Goal: Task Accomplishment & Management: Complete application form

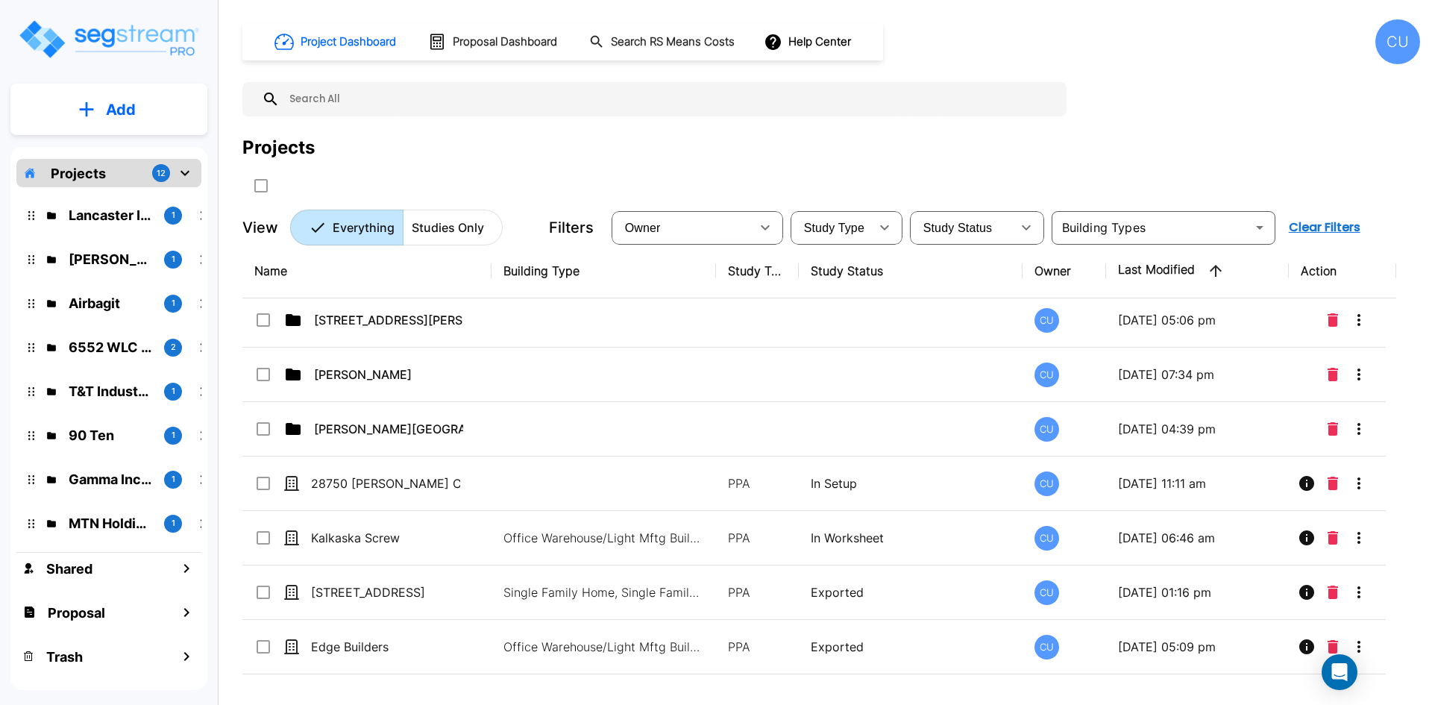
scroll to position [424, 0]
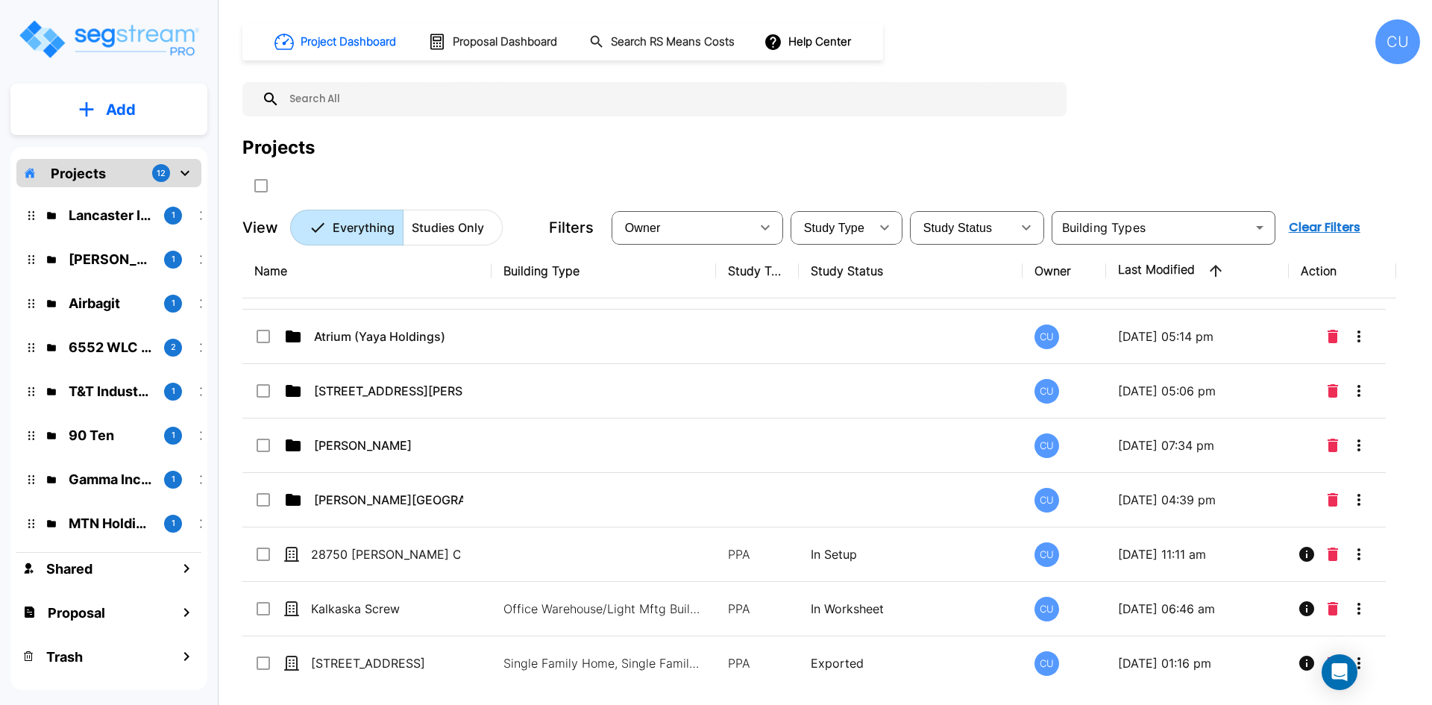
click at [109, 107] on p "Add" at bounding box center [121, 109] width 30 height 22
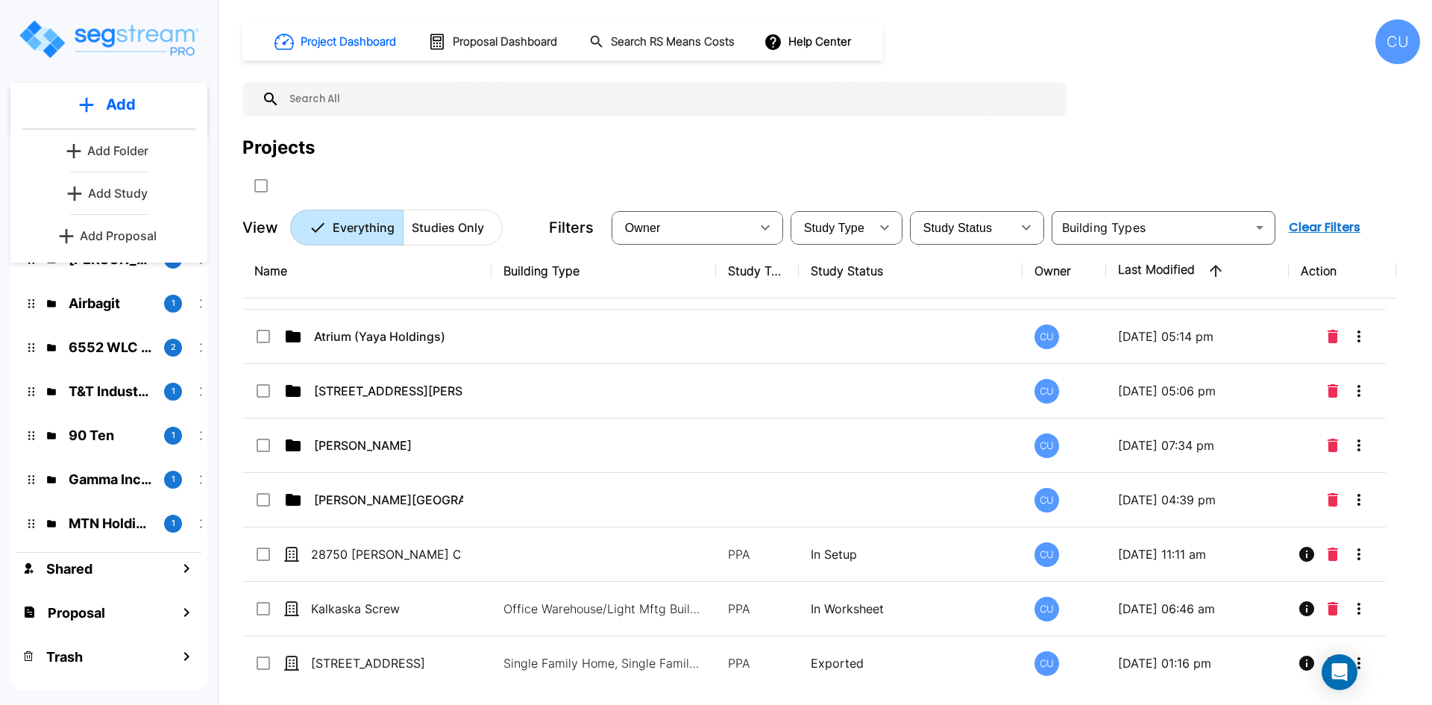
click at [106, 188] on p "Add Study" at bounding box center [118, 193] width 60 height 18
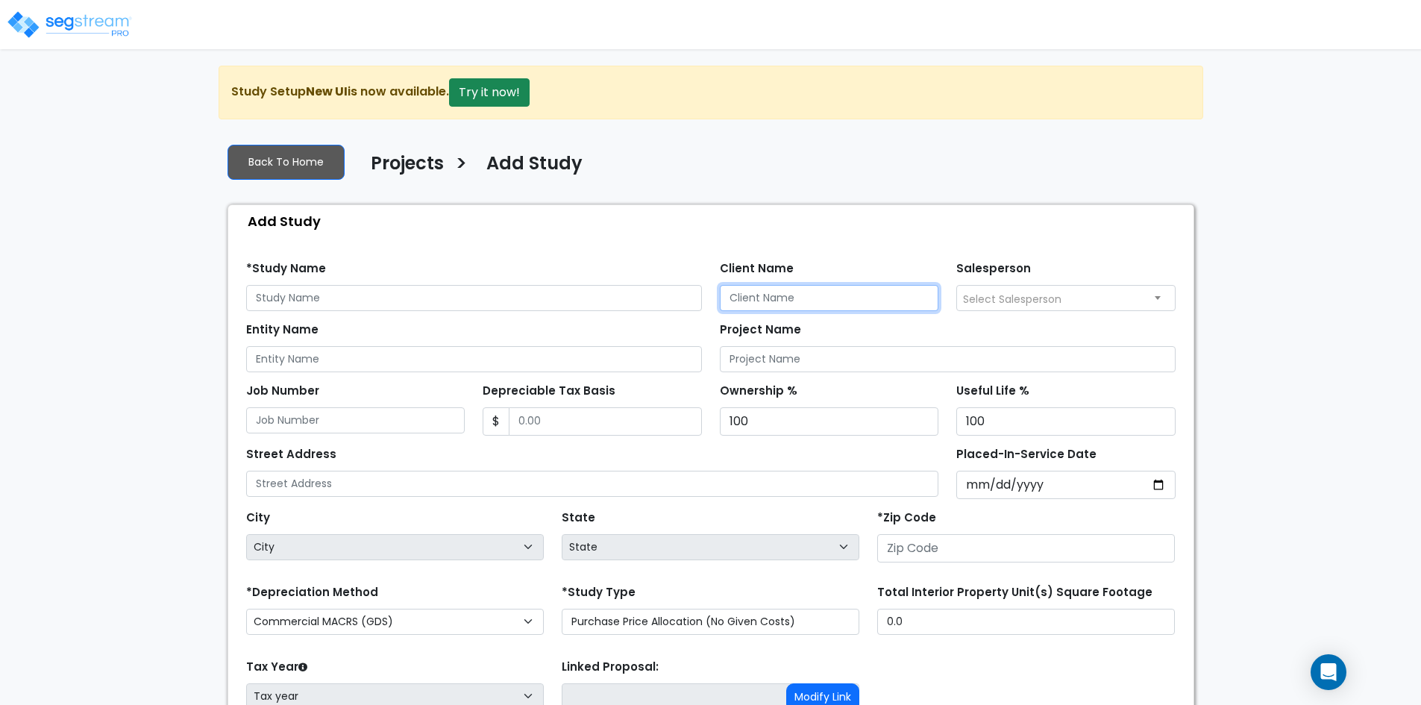
click at [788, 301] on input "Client Name" at bounding box center [829, 298] width 219 height 26
type input "[PERSON_NAME]"
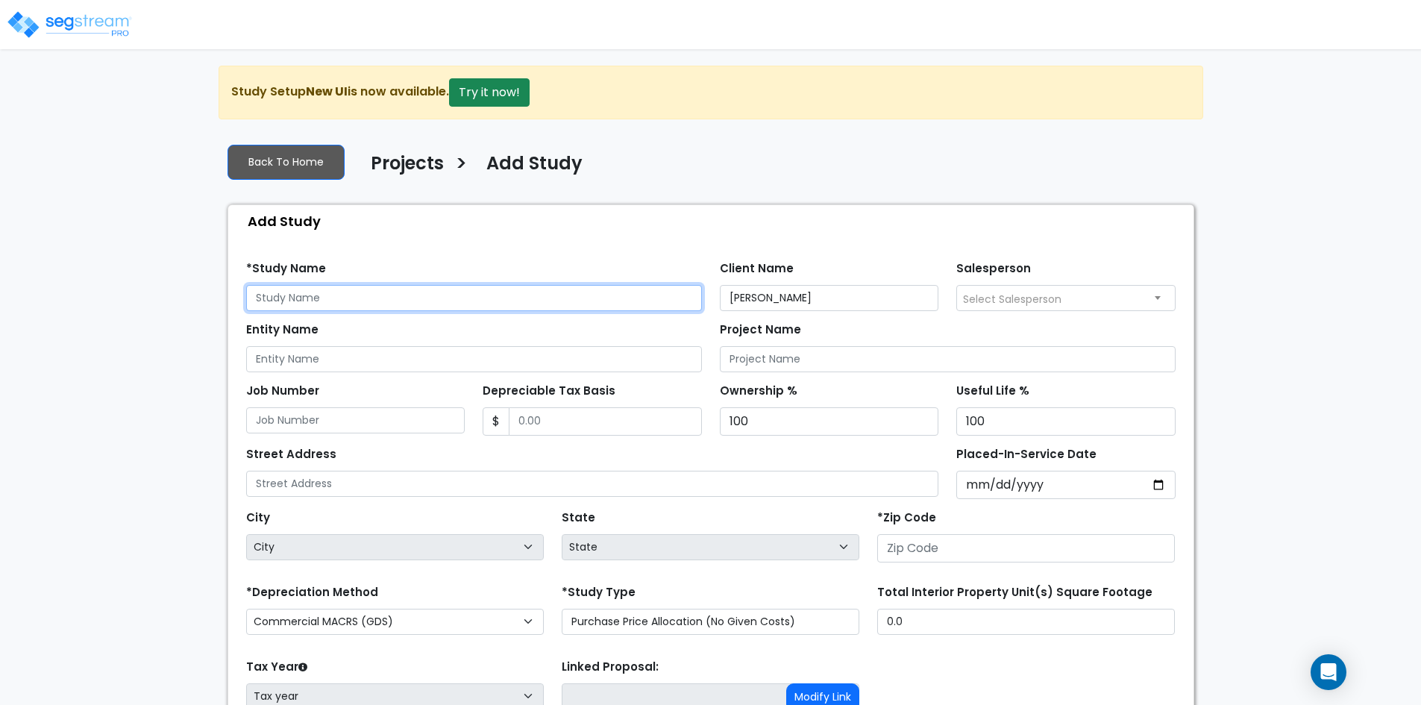
click at [342, 286] on input "text" at bounding box center [474, 298] width 456 height 26
click at [336, 292] on input "text" at bounding box center [474, 298] width 456 height 26
paste input "15625 High [PERSON_NAME]"
type input "[STREET_ADDRESS][PERSON_NAME]"
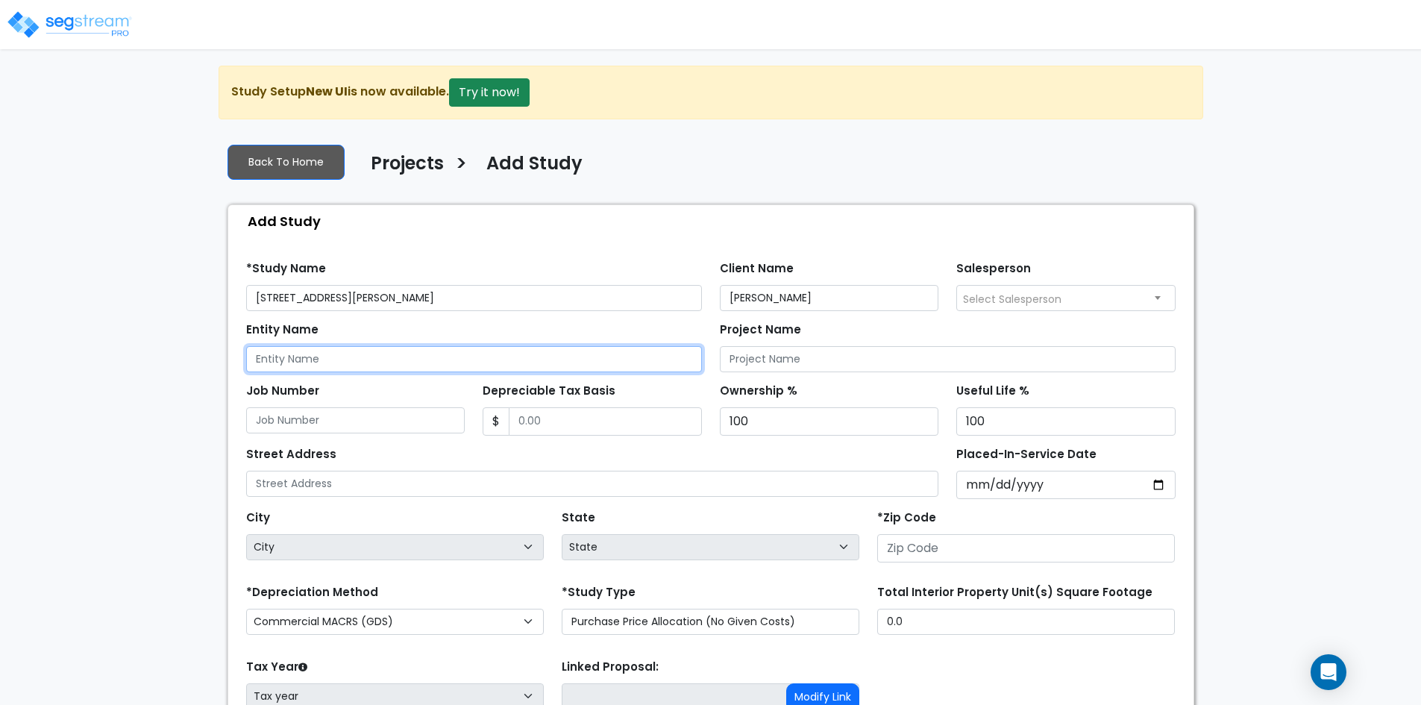
click at [381, 365] on input "Entity Name" at bounding box center [474, 359] width 456 height 26
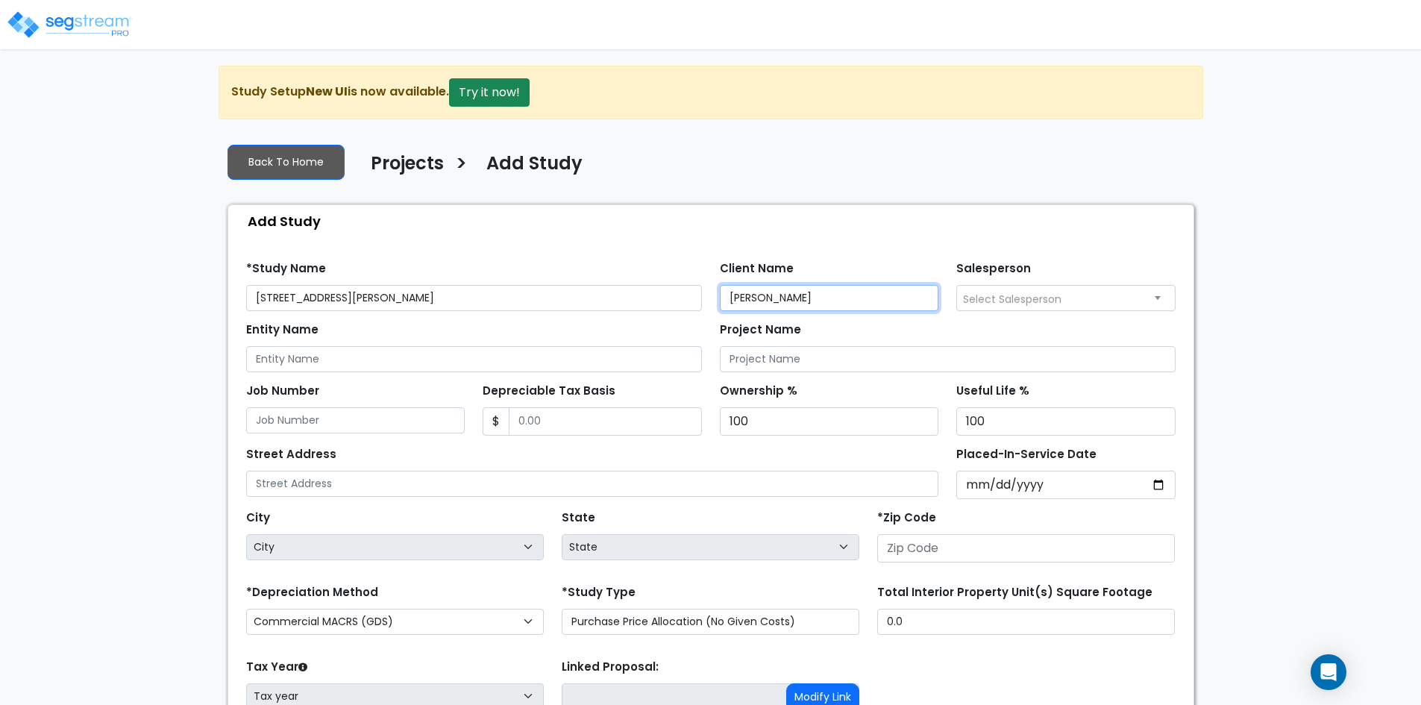
drag, startPoint x: 799, startPoint y: 300, endPoint x: 686, endPoint y: 298, distance: 113.4
click at [686, 298] on div "*Study Name [STREET_ADDRESS][PERSON_NAME] Client Name [PERSON_NAME] Salesperson…" at bounding box center [710, 280] width 947 height 61
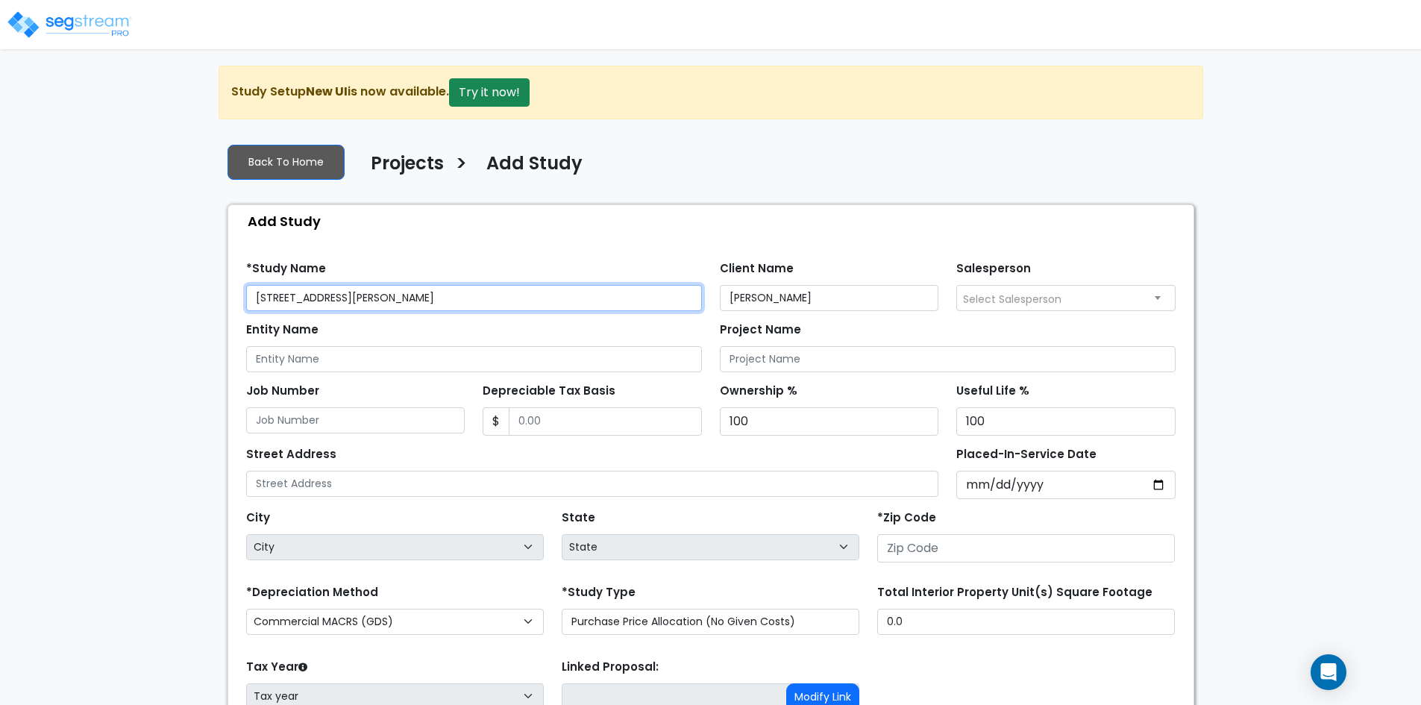
drag, startPoint x: 380, startPoint y: 301, endPoint x: 197, endPoint y: 301, distance: 183.5
click at [197, 301] on div "We are Building your Study. So please grab a coffee and let us do the heavy lif…" at bounding box center [710, 449] width 1421 height 767
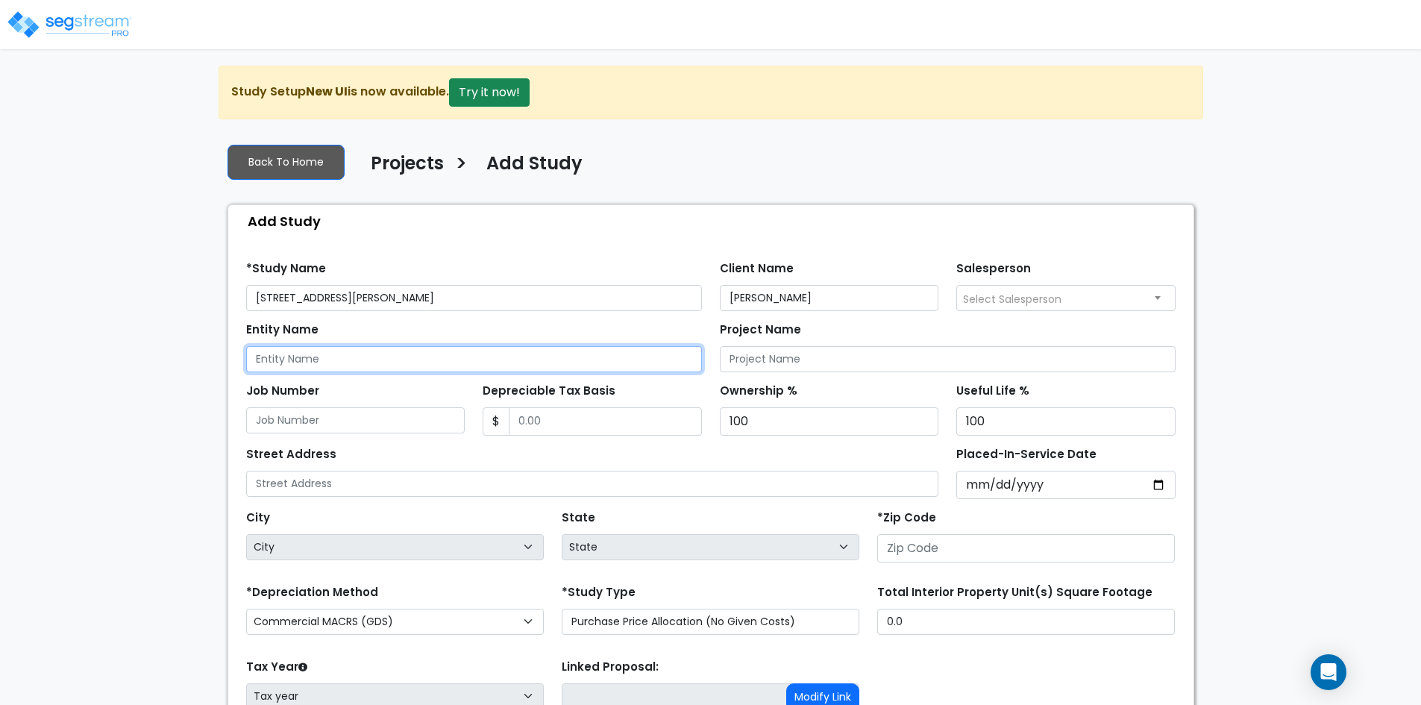
click at [288, 366] on input "Entity Name" at bounding box center [474, 359] width 456 height 26
paste input "[STREET_ADDRESS][PERSON_NAME]"
type input "[STREET_ADDRESS][PERSON_NAME]"
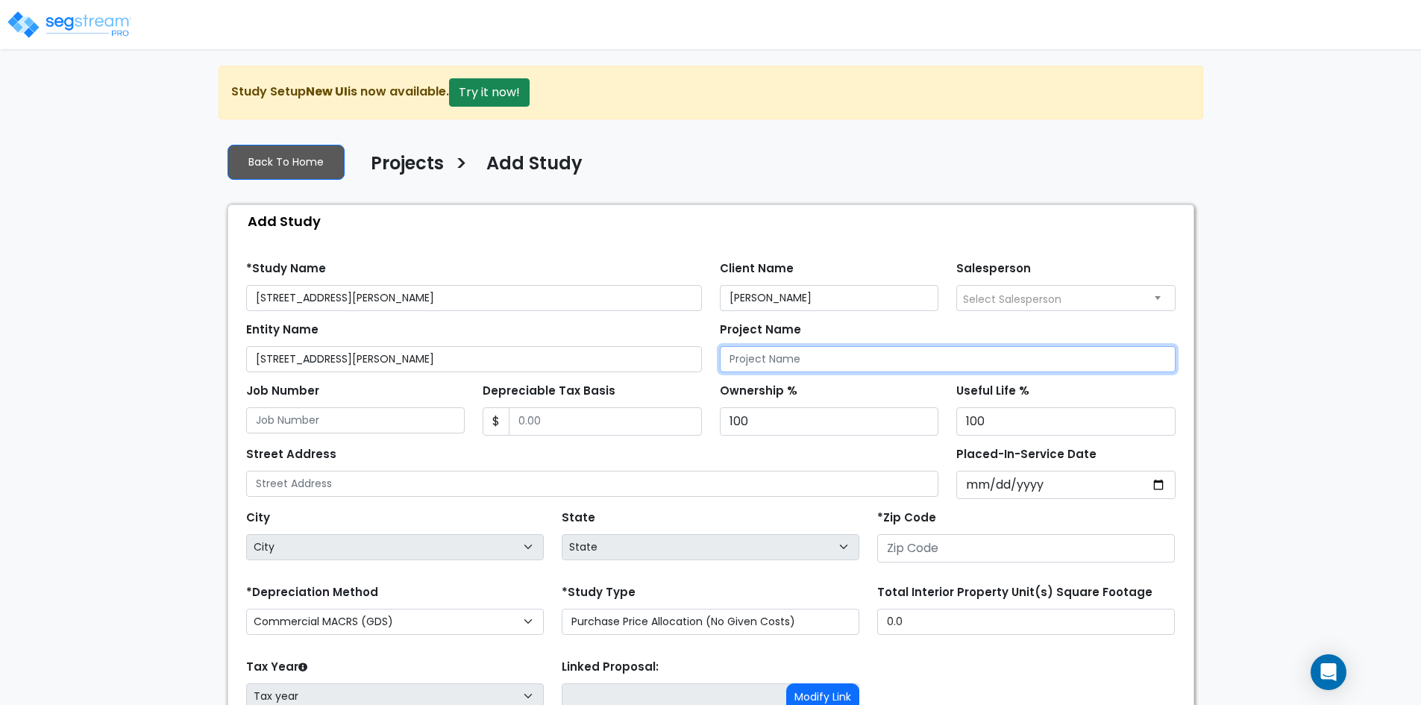
click at [789, 361] on input "Project Name" at bounding box center [948, 359] width 456 height 26
paste input "[STREET_ADDRESS][PERSON_NAME]"
type input "[STREET_ADDRESS][PERSON_NAME]"
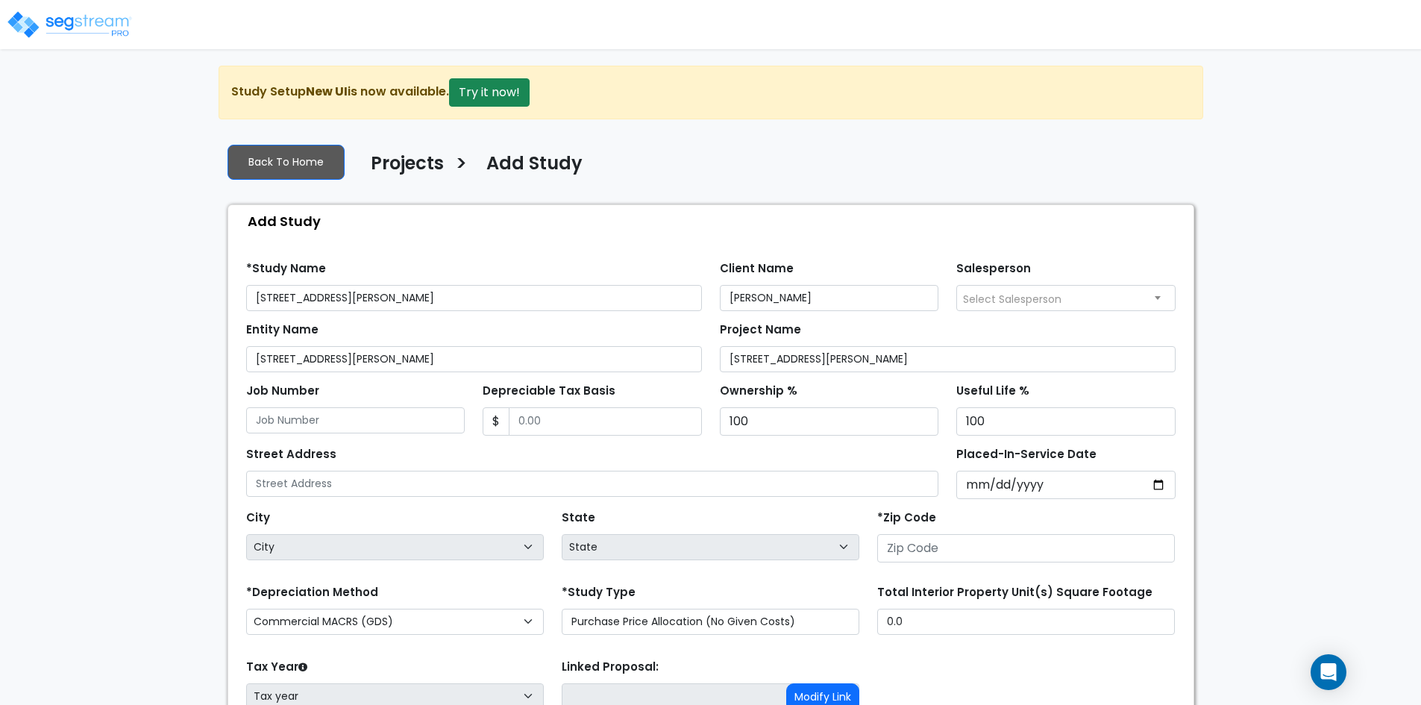
click at [999, 295] on span "Select Salesperson" at bounding box center [1012, 299] width 98 height 15
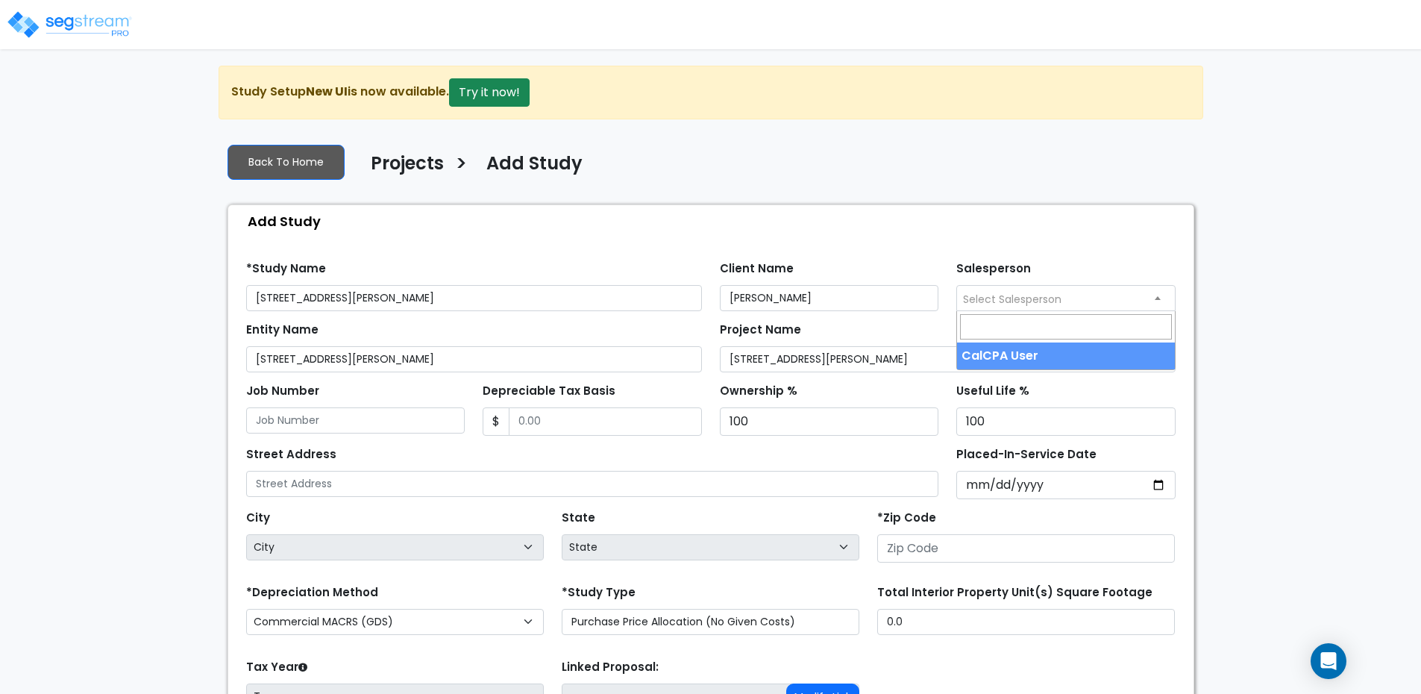
click at [999, 295] on span "Select Salesperson" at bounding box center [1012, 299] width 98 height 15
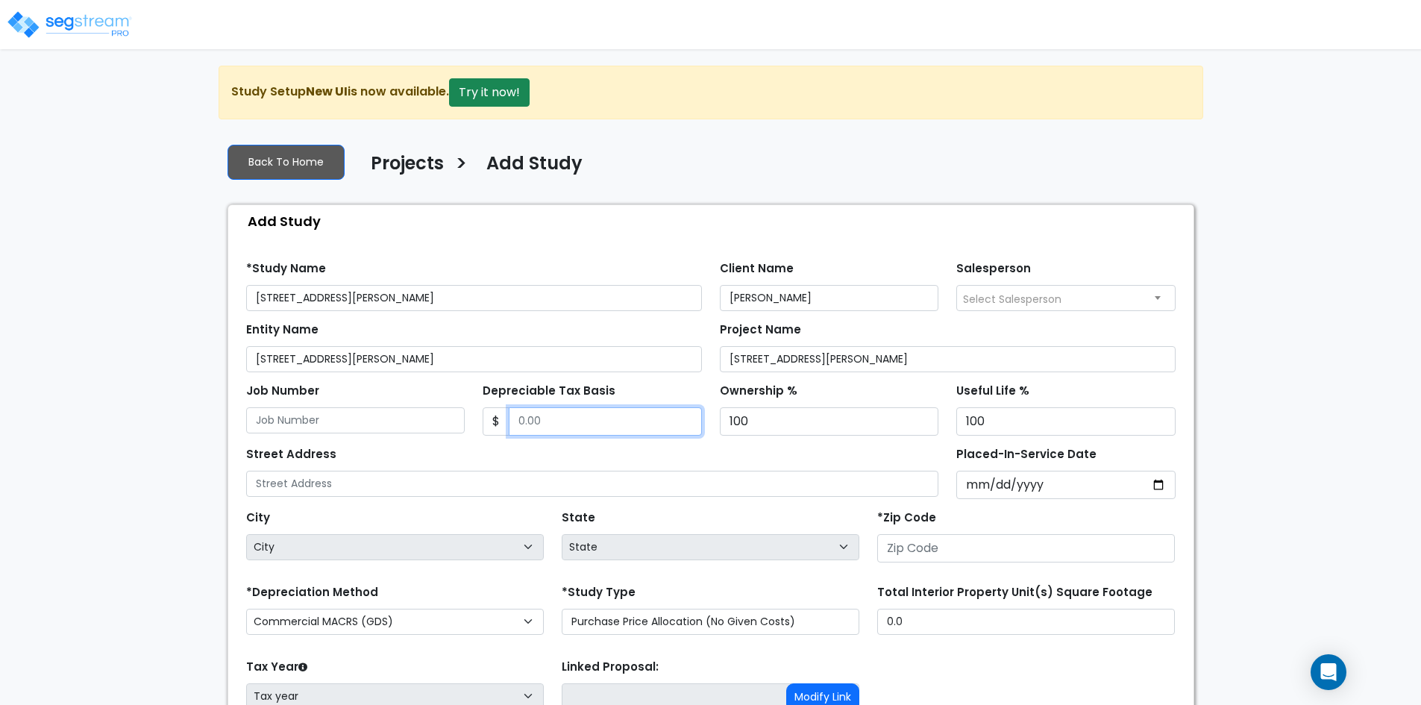
click at [546, 429] on input "Depreciable Tax Basis" at bounding box center [605, 421] width 193 height 28
drag, startPoint x: 559, startPoint y: 415, endPoint x: 497, endPoint y: 417, distance: 61.2
click at [497, 417] on div "$" at bounding box center [592, 421] width 219 height 28
type input "1,325,298"
click at [978, 483] on input "Placed-In-Service Date" at bounding box center [1065, 485] width 219 height 28
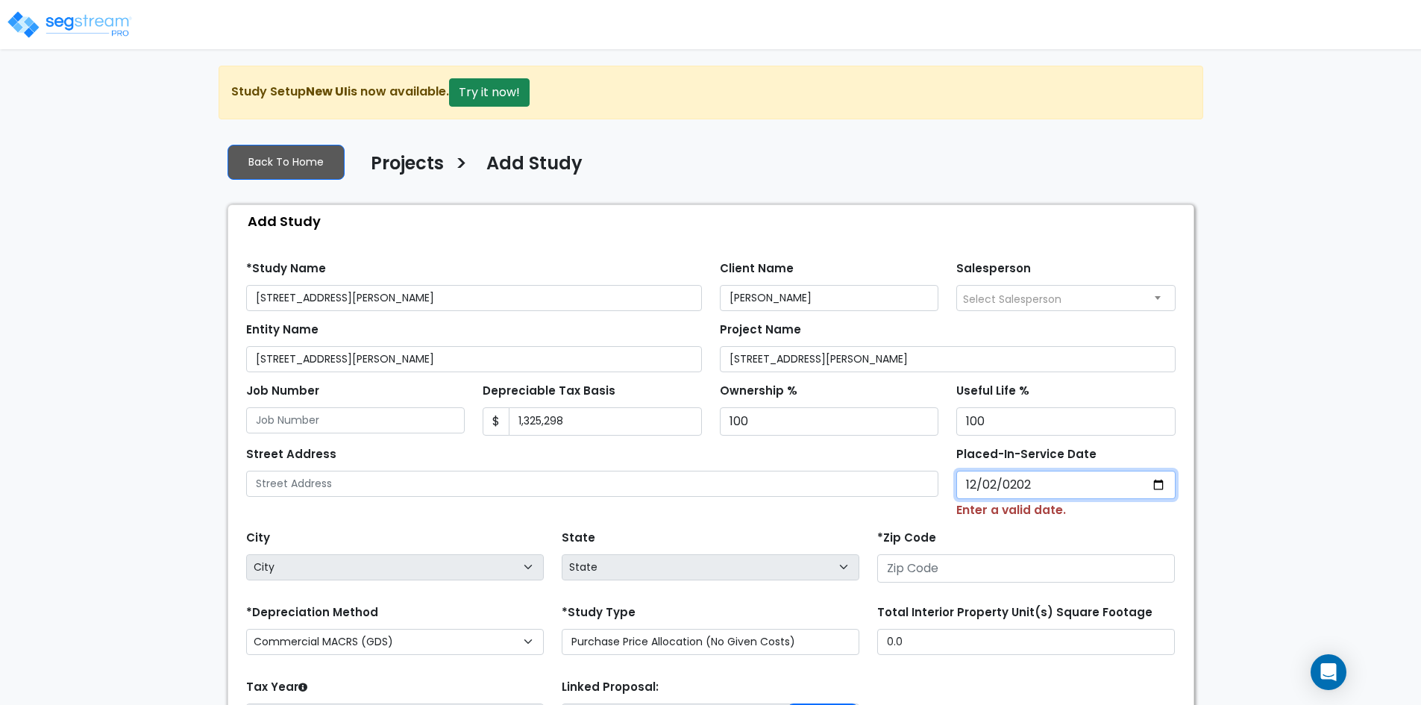
type input "2024-12-02"
select select "2024"
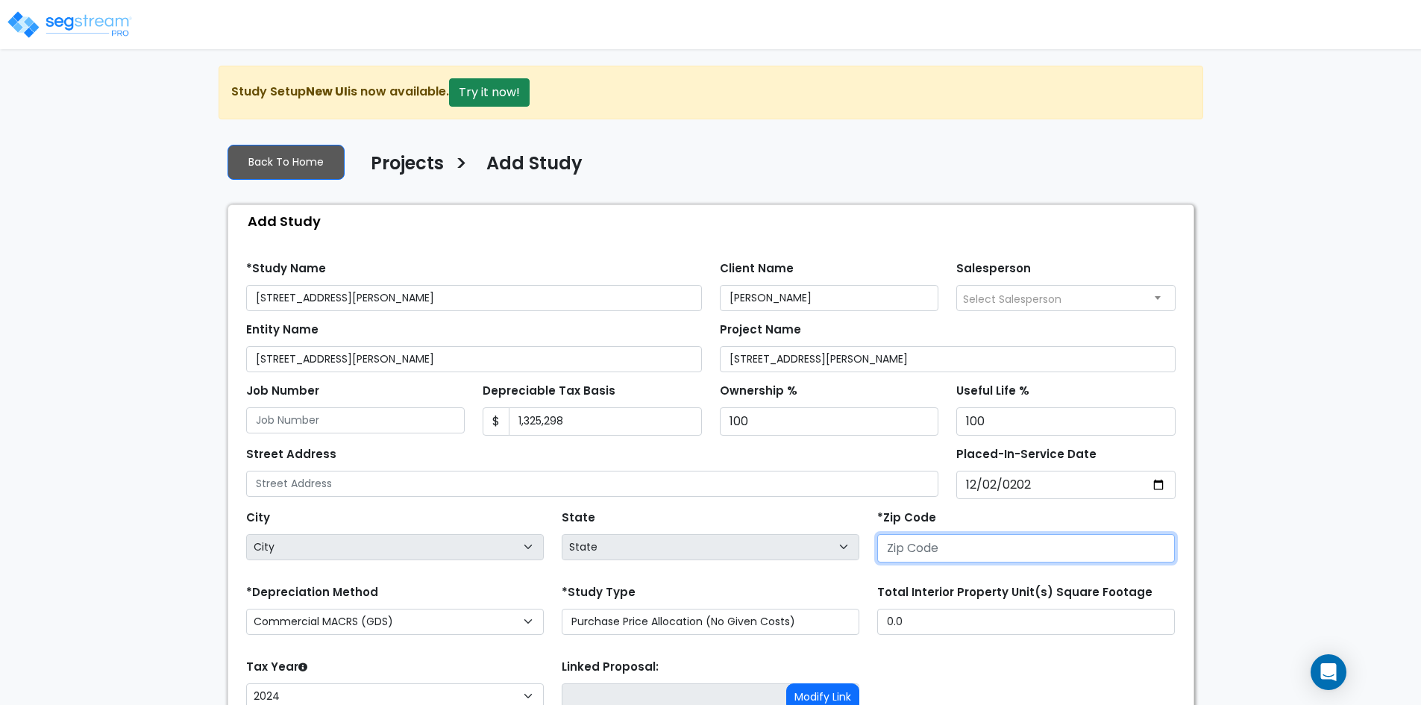
click at [979, 547] on input "number" at bounding box center [1026, 548] width 298 height 28
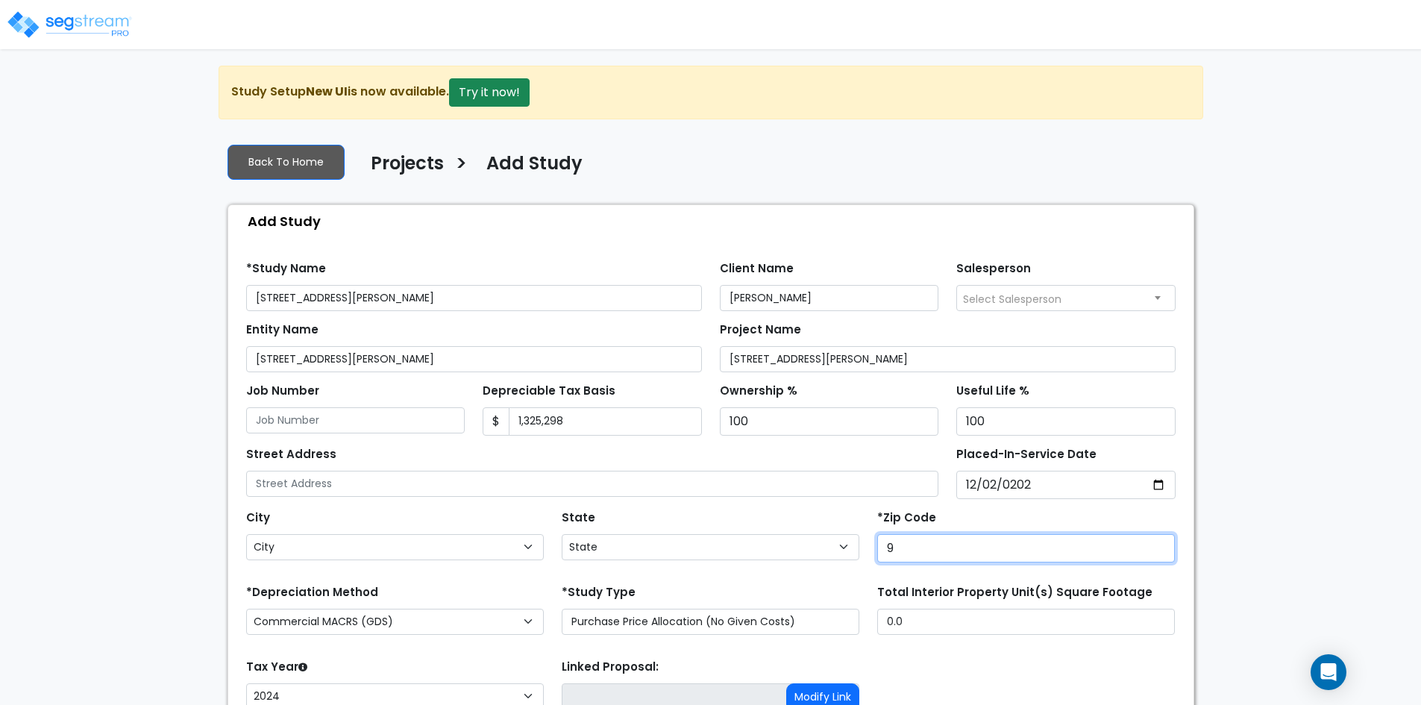
type input "91"
select select "CA"
type input "91436"
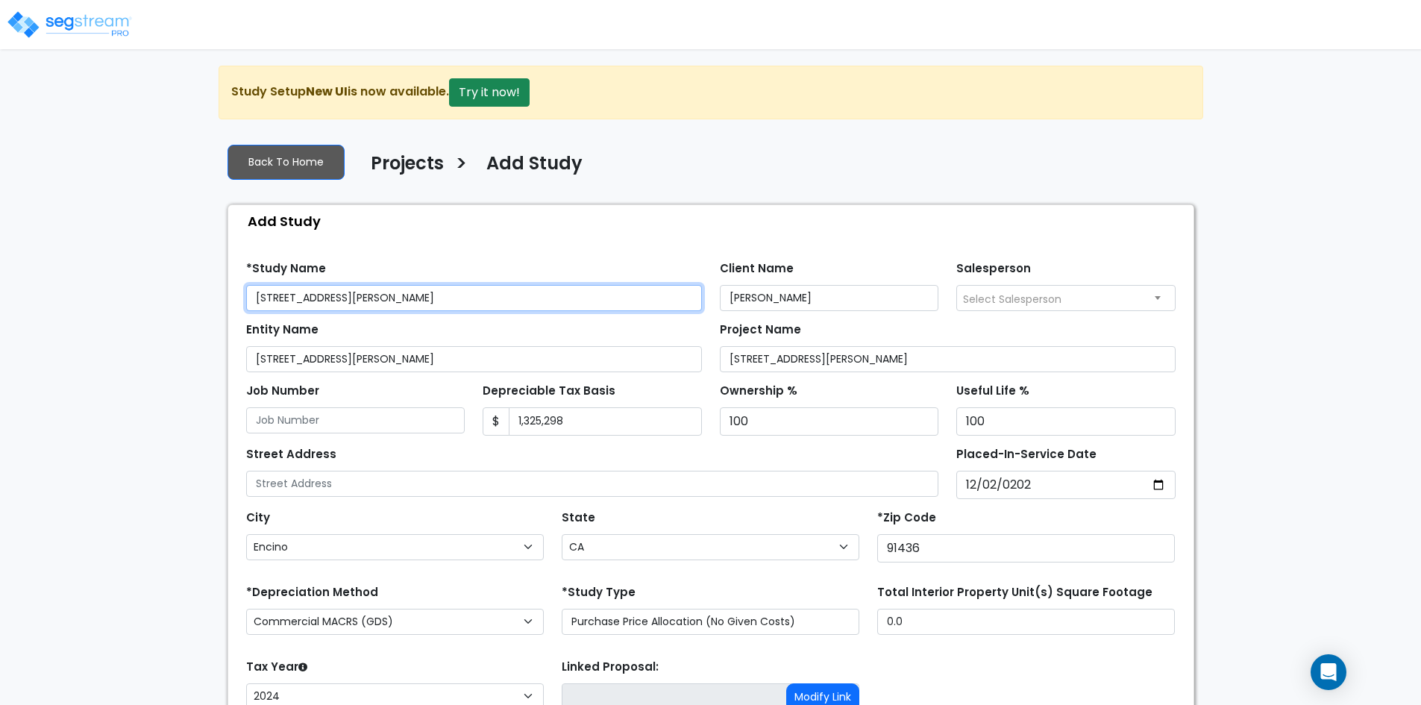
drag, startPoint x: 368, startPoint y: 300, endPoint x: 198, endPoint y: 295, distance: 170.9
click at [198, 295] on div "We are Building your Study. So please grab a coffee and let us do the heavy lif…" at bounding box center [710, 449] width 1421 height 767
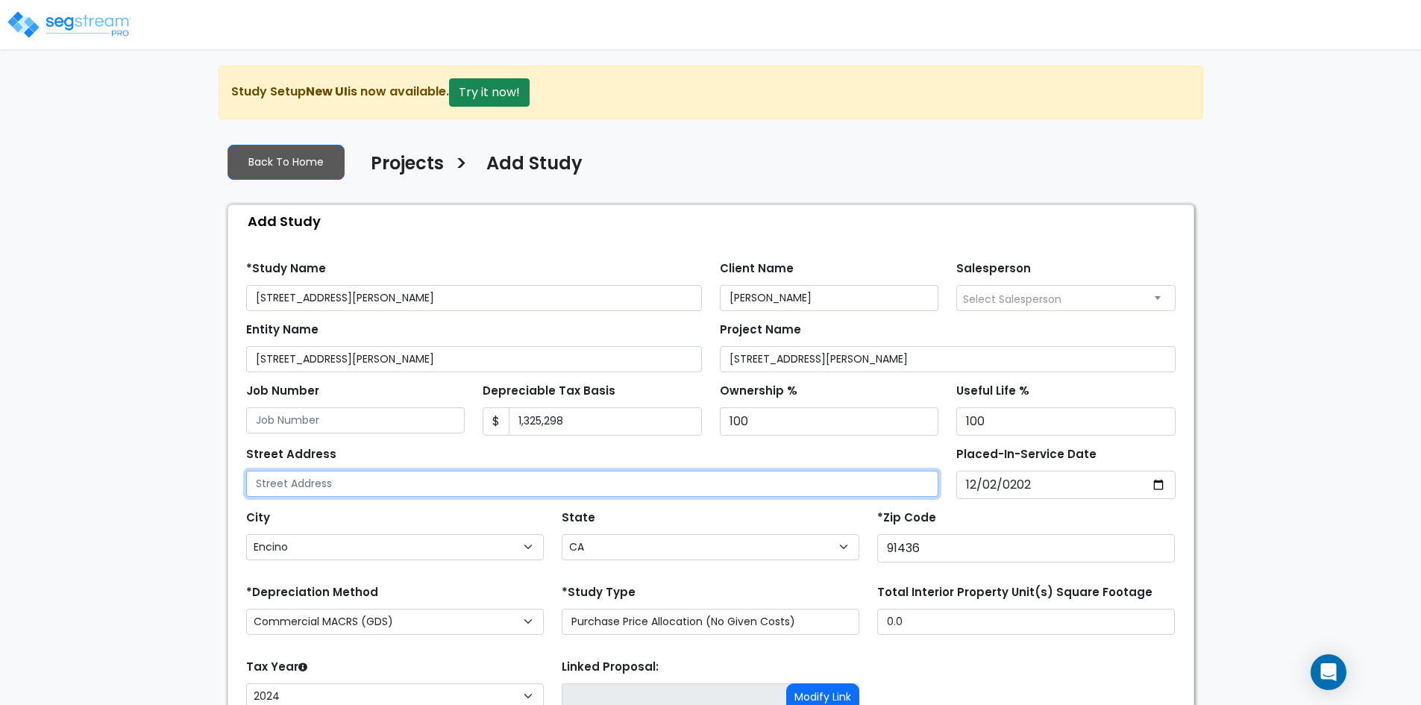
click at [331, 488] on input "text" at bounding box center [592, 484] width 693 height 26
paste input "15625 High Knoll Rd"
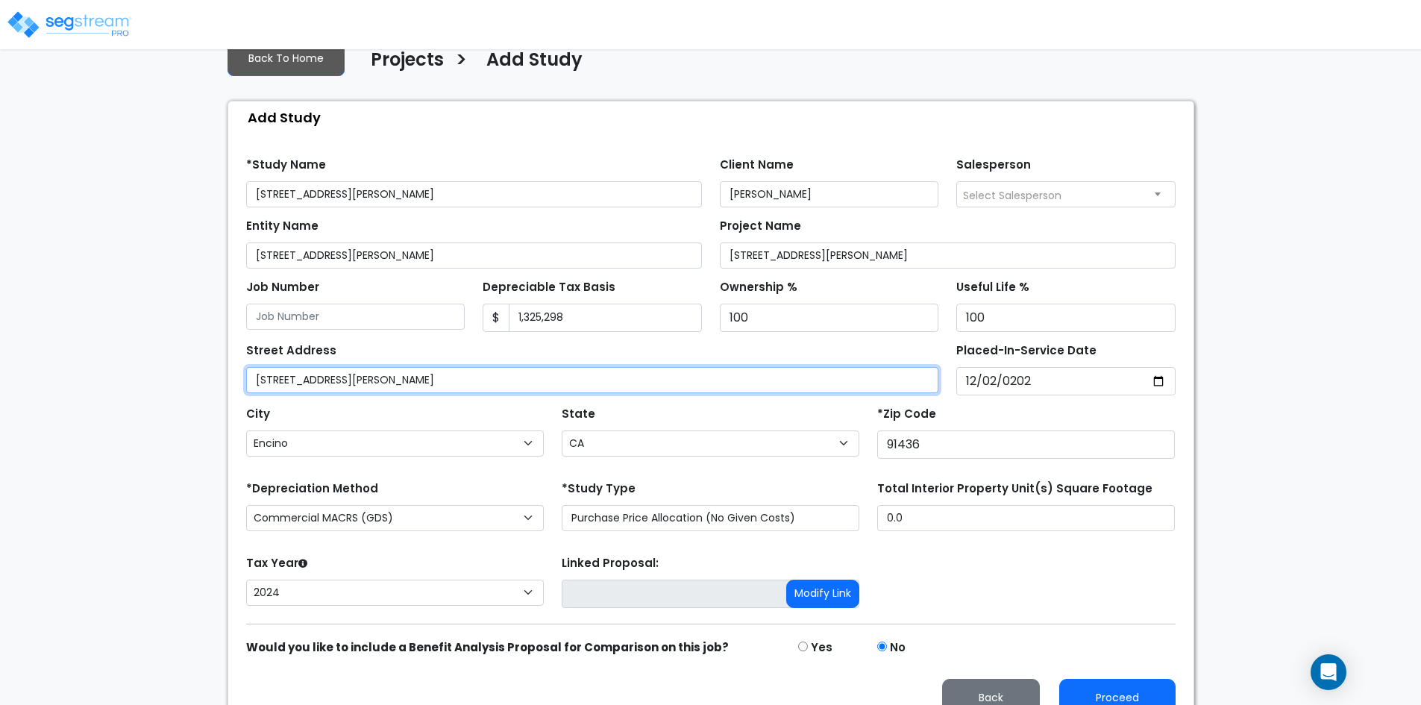
scroll to position [128, 0]
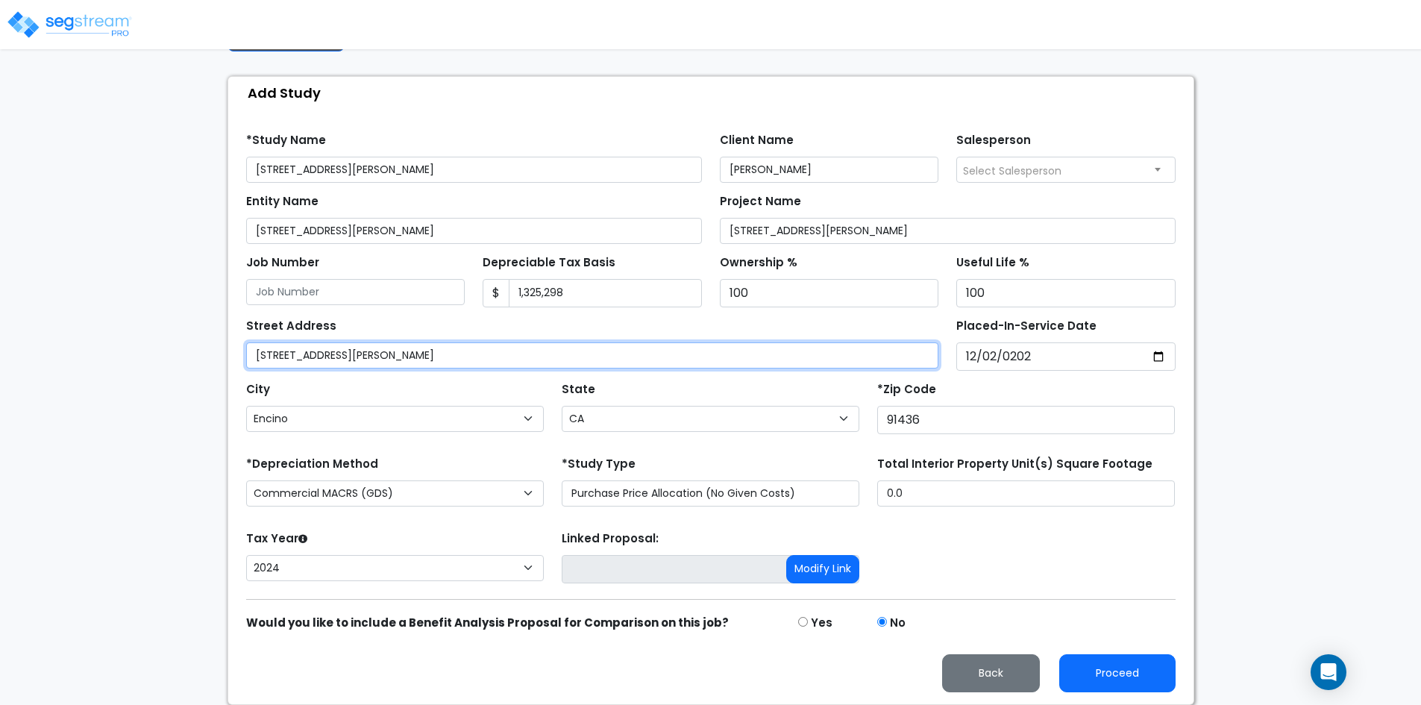
type input "15625 High Knoll Rd"
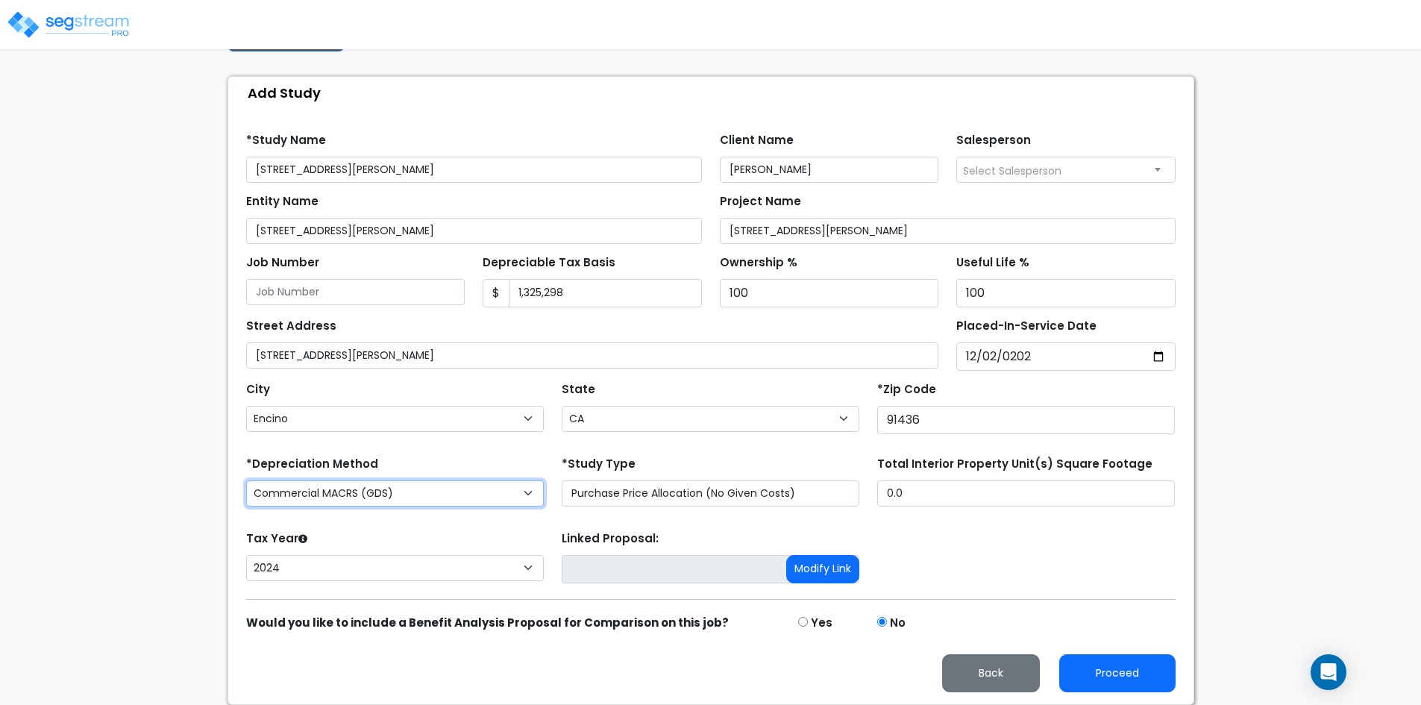
click at [532, 491] on select "Commercial MACRS (GDS) Commercial Residential MACRS (GDS) Commercial MACRS (GDS…" at bounding box center [395, 493] width 298 height 26
select select "CRM(_37"
click at [512, 490] on select "Commercial MACRS (GDS) Commercial Residential MACRS (GDS) Commercial MACRS (GDS…" at bounding box center [395, 493] width 298 height 26
click at [246, 480] on select "Commercial MACRS (GDS) Commercial Residential MACRS (GDS) Commercial MACRS (GDS…" at bounding box center [395, 493] width 298 height 26
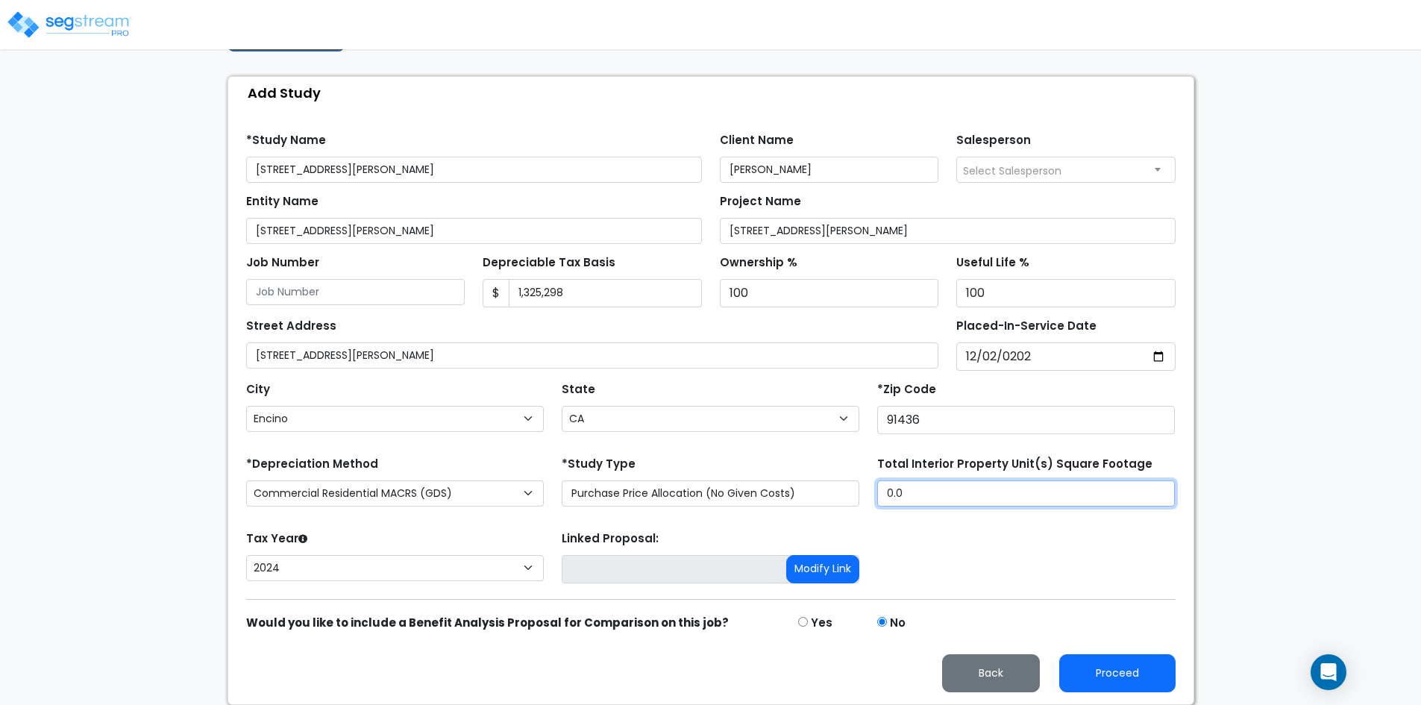
drag, startPoint x: 905, startPoint y: 487, endPoint x: 873, endPoint y: 497, distance: 33.5
click at [873, 497] on div "Total Interior Property Unit(s) Square Footage 0.0" at bounding box center [1025, 483] width 315 height 60
type input "3,110"
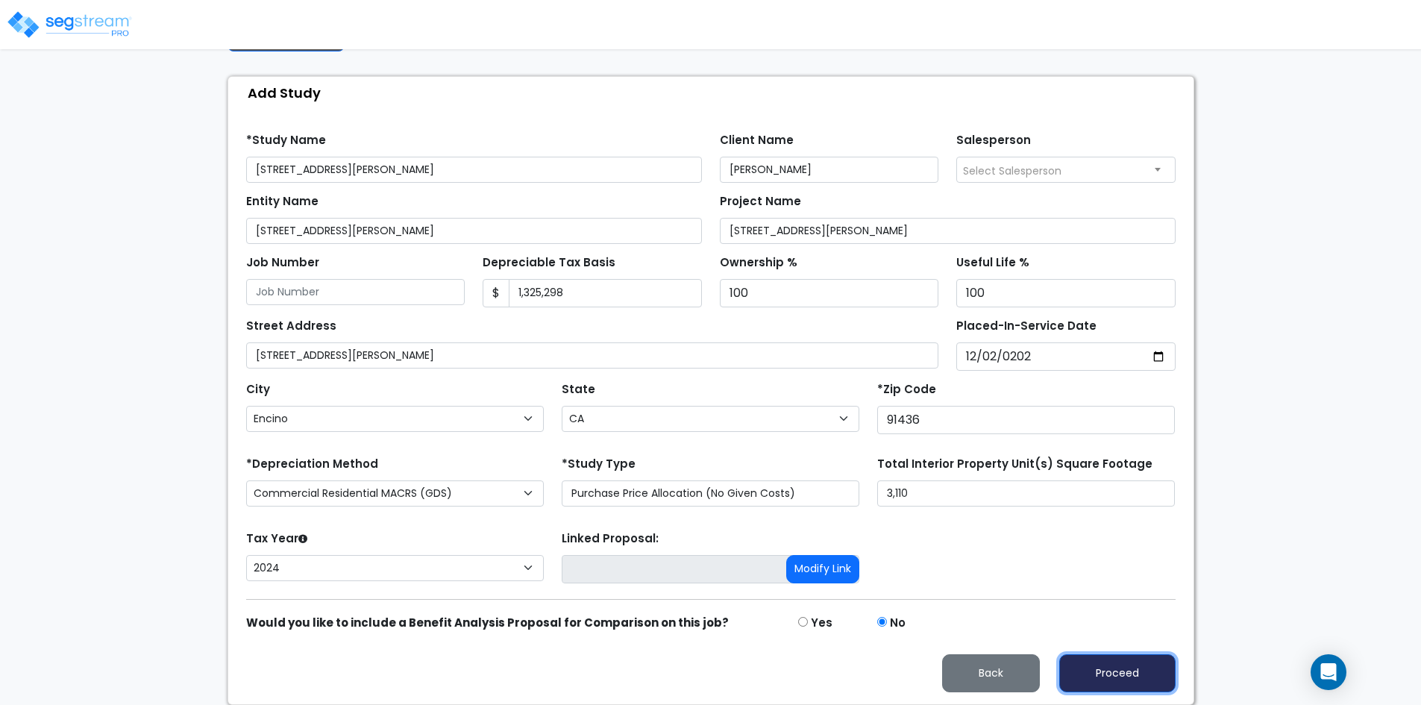
click at [1116, 670] on button "Proceed" at bounding box center [1117, 673] width 116 height 38
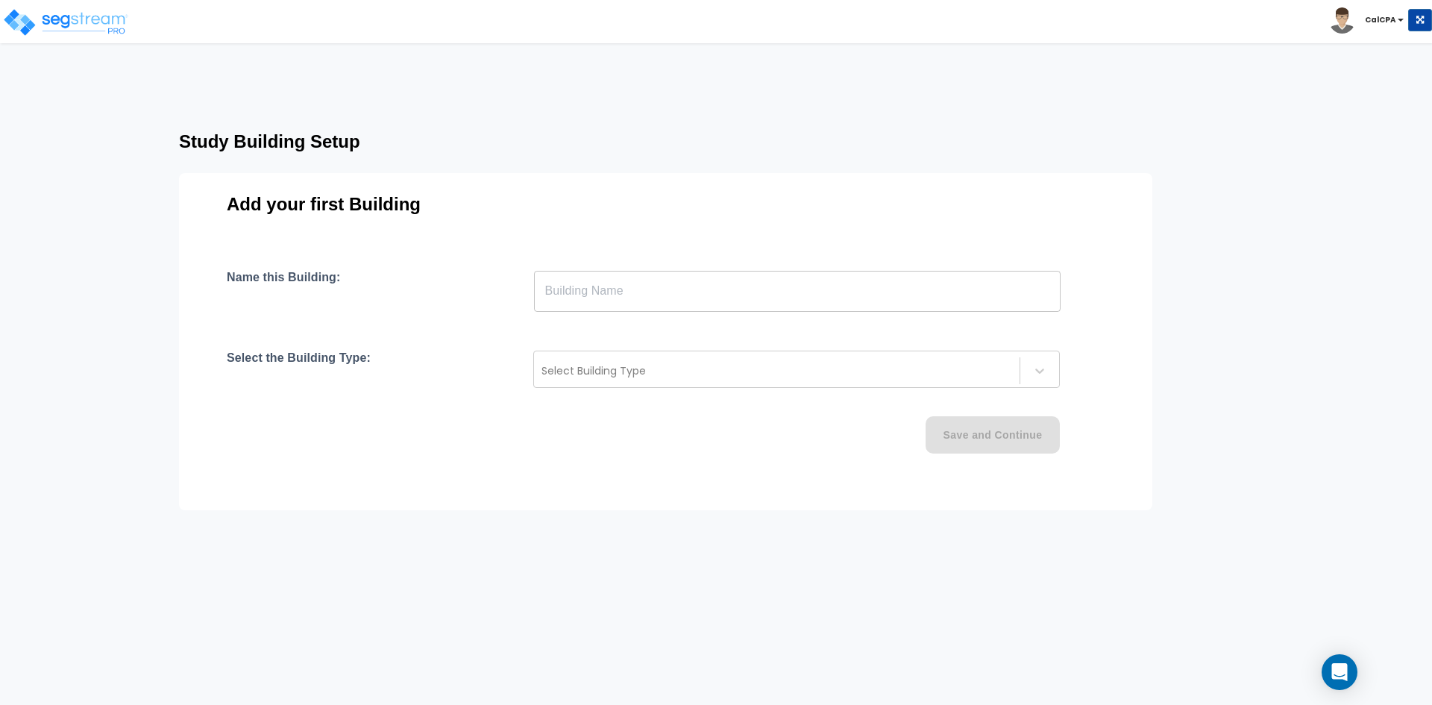
click at [651, 299] on input "text" at bounding box center [797, 291] width 527 height 42
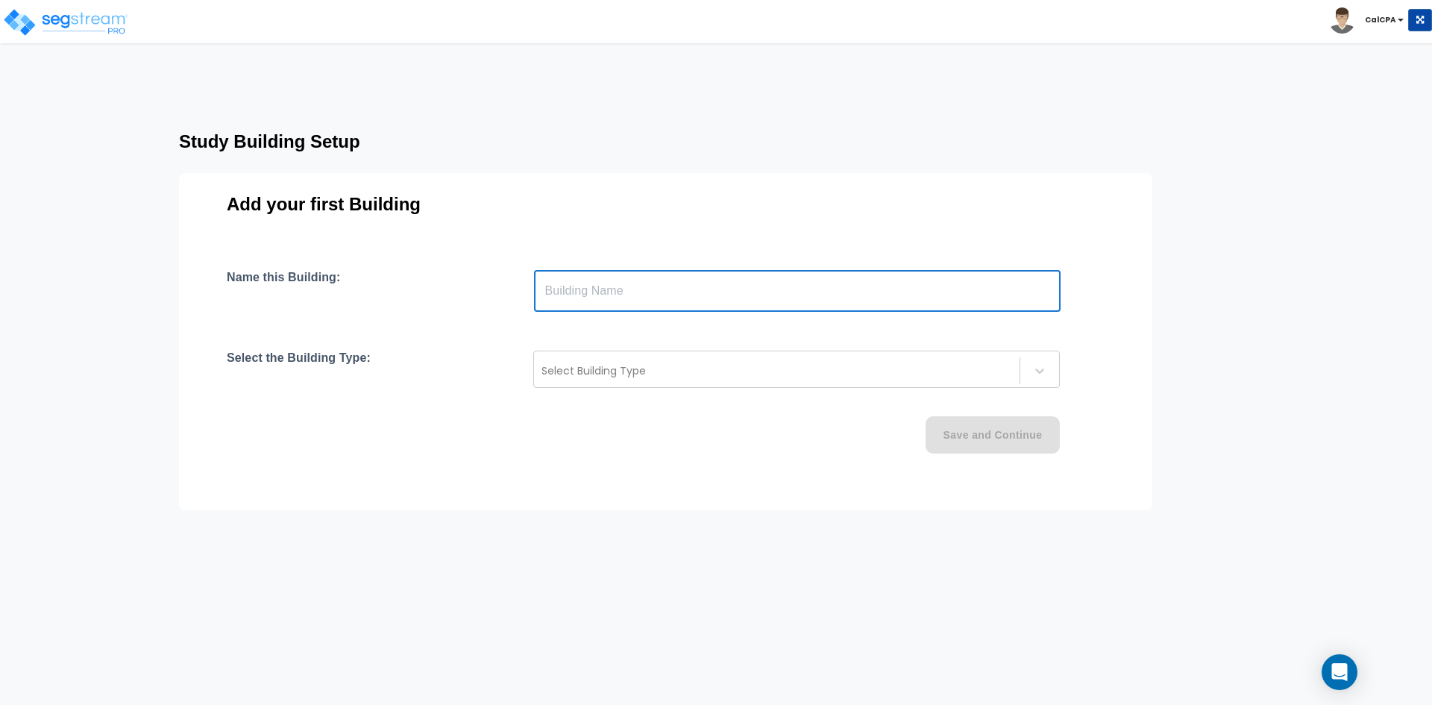
paste input "text"
type input "12/4/2024"
drag, startPoint x: 535, startPoint y: 308, endPoint x: 493, endPoint y: 314, distance: 42.2
click at [493, 314] on div "Name this Building: 12/4/2024 ​ Select the Building Type: Select Building Type …" at bounding box center [666, 379] width 878 height 219
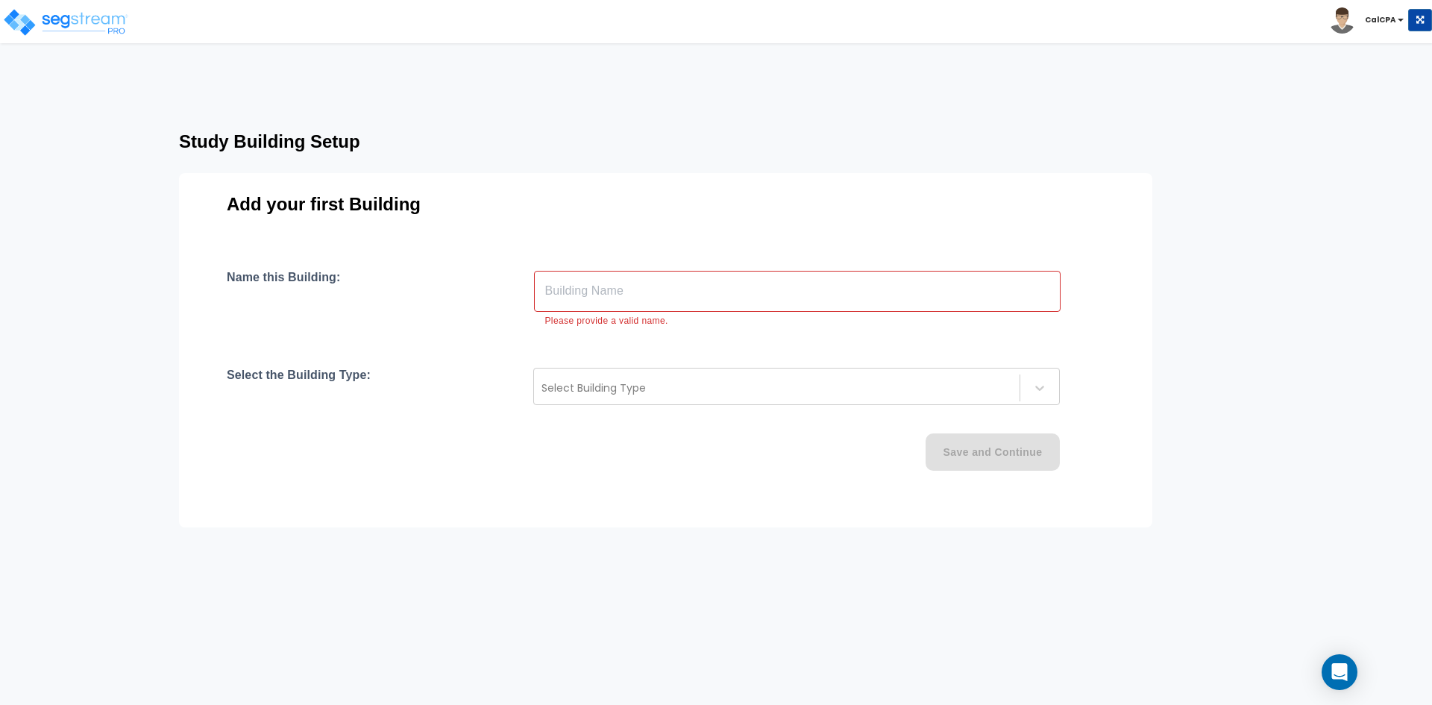
click at [617, 288] on input "text" at bounding box center [797, 291] width 527 height 42
paste input "15625 High Knoll Rd."
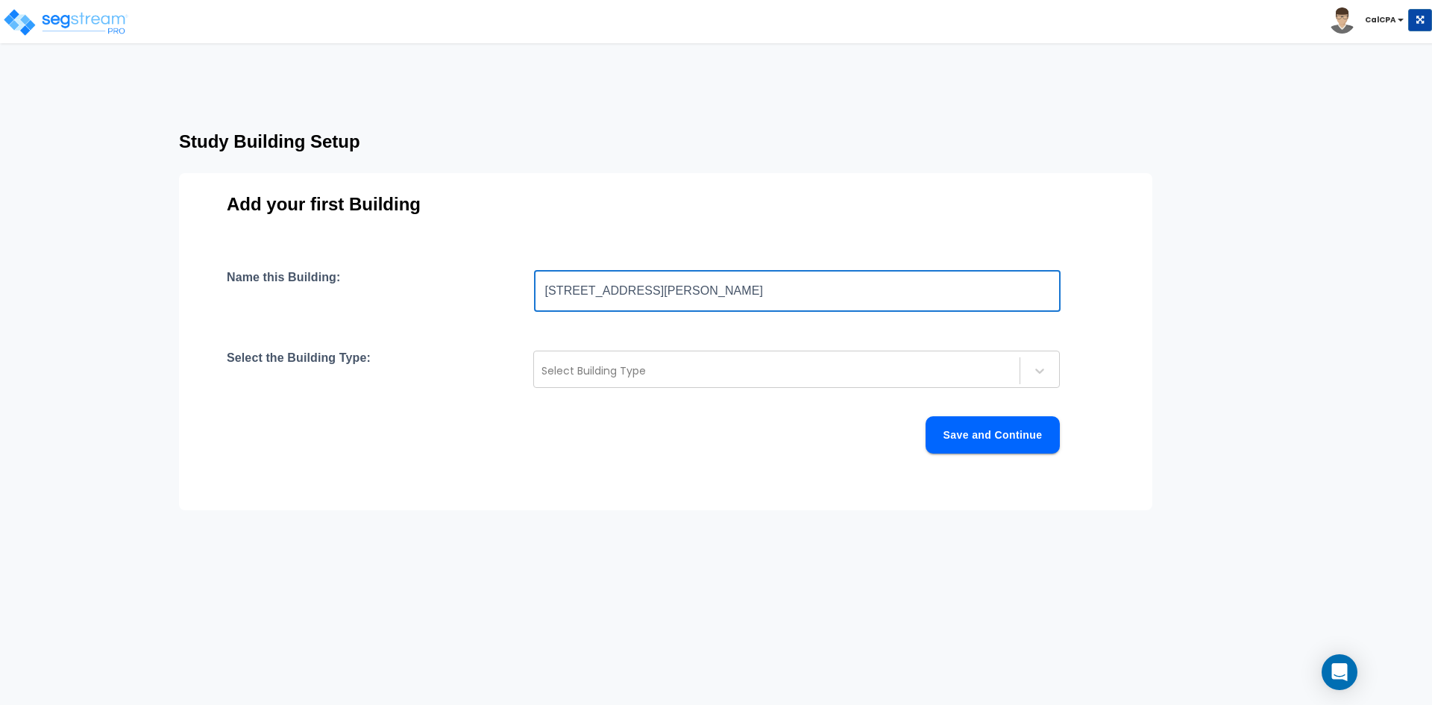
type input "15625 High Knoll Rd."
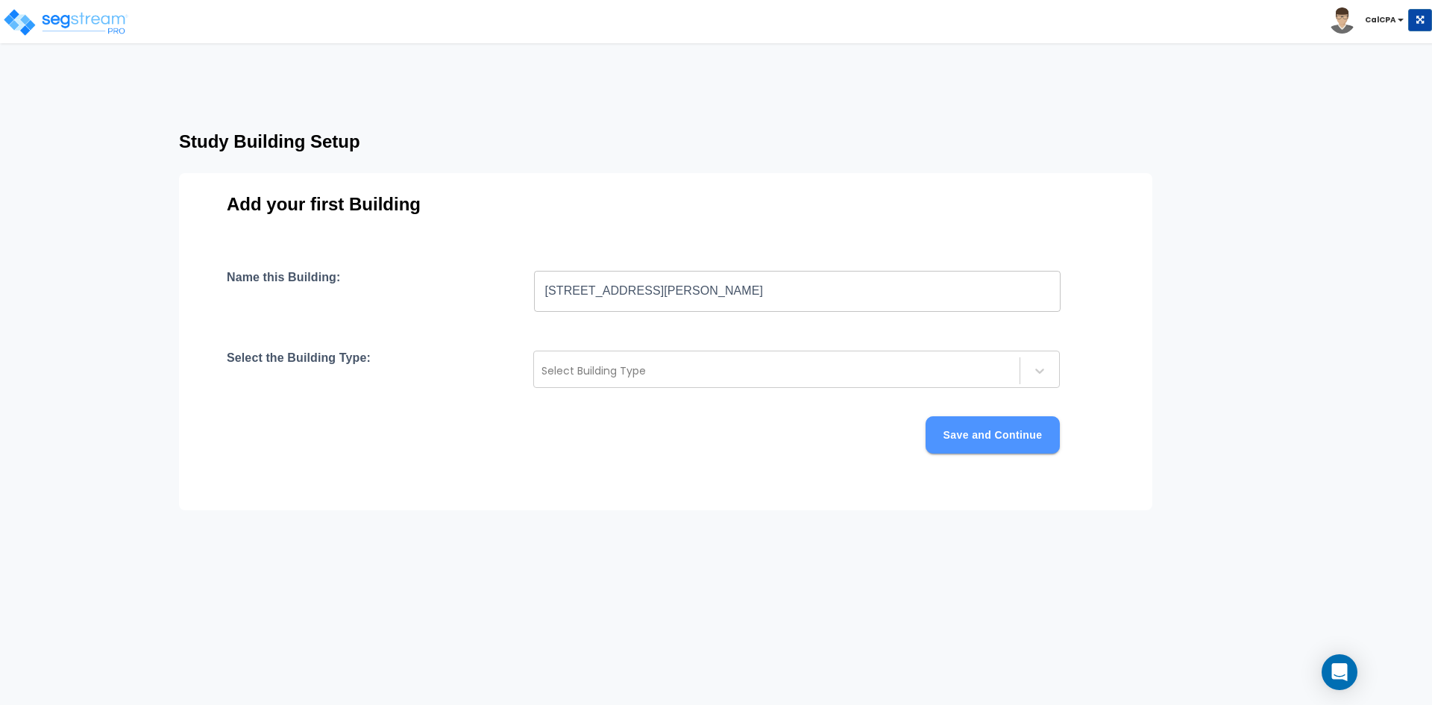
click at [978, 432] on button "Save and Continue" at bounding box center [992, 434] width 134 height 37
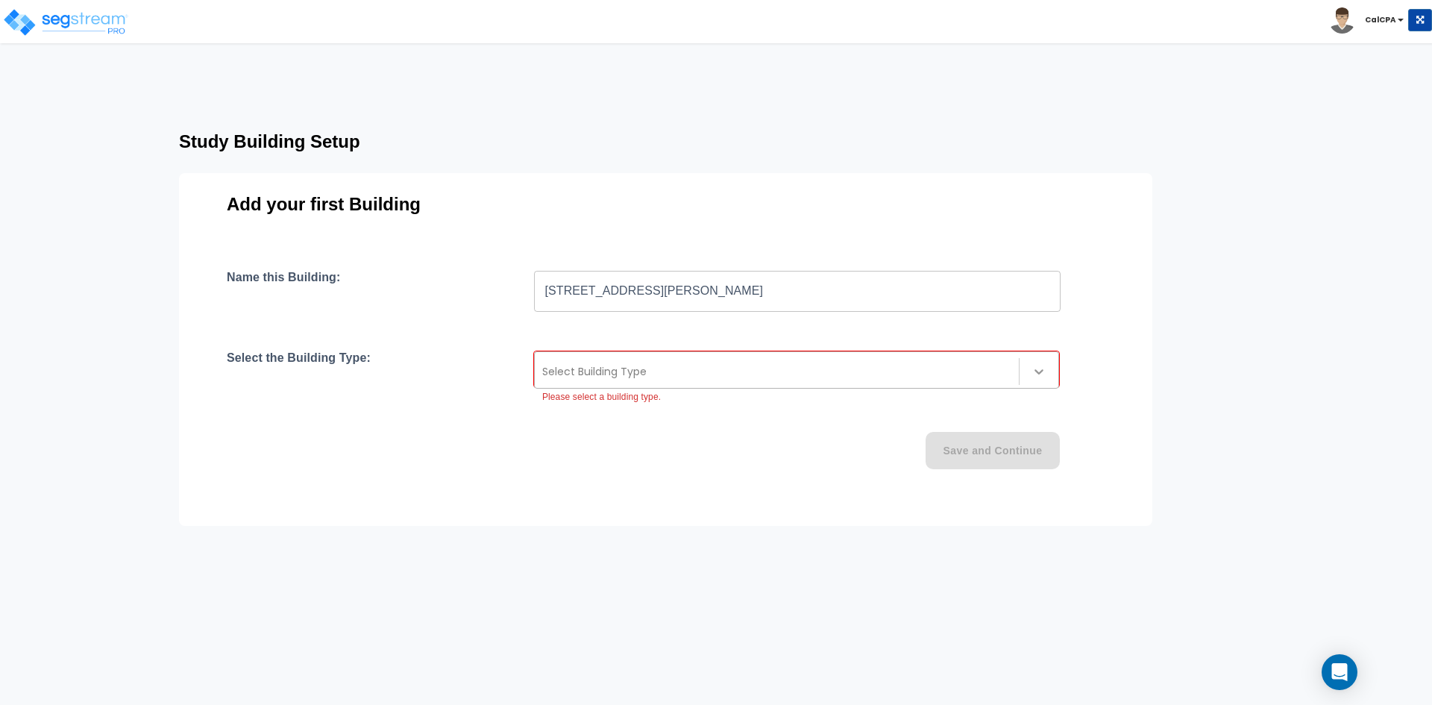
click at [1035, 373] on icon at bounding box center [1038, 371] width 15 height 15
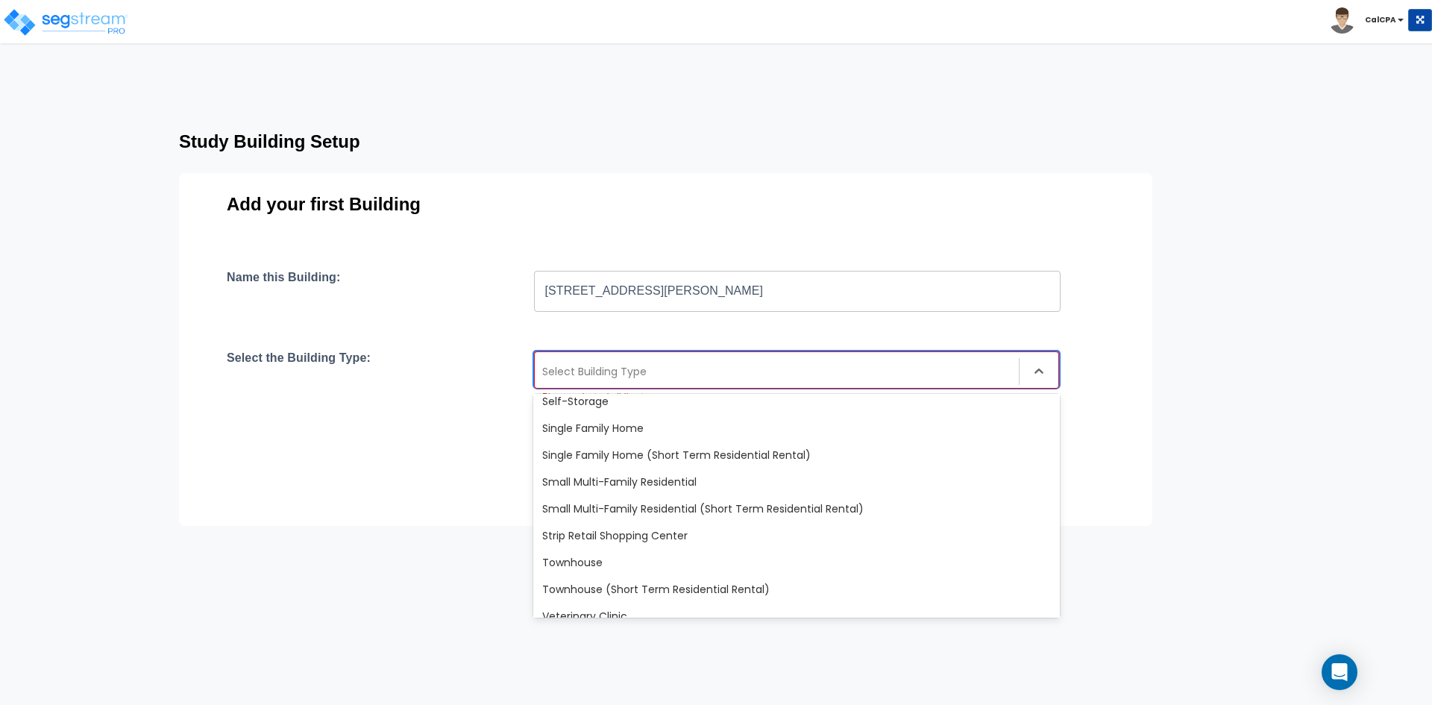
scroll to position [1286, 0]
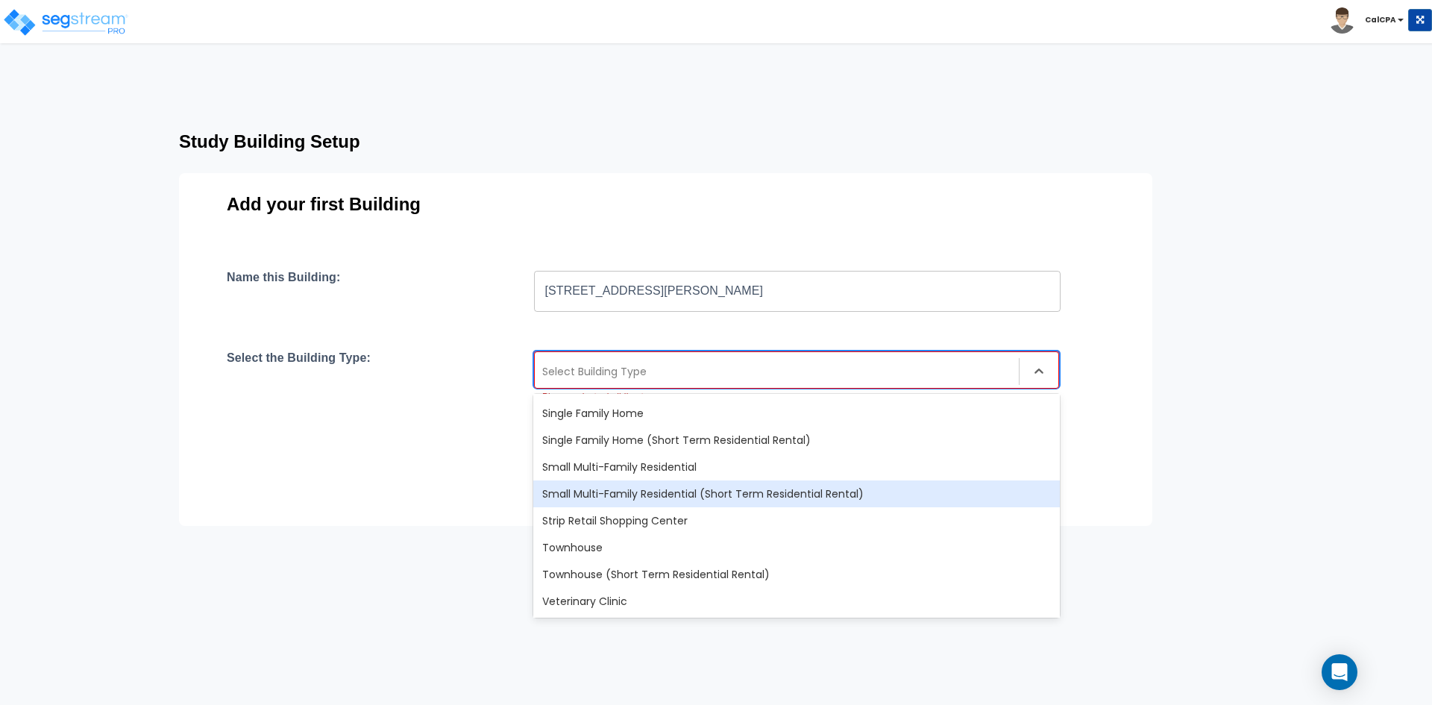
click at [700, 491] on div "Small Multi-Family Residential (Short Term Residential Rental)" at bounding box center [796, 493] width 527 height 27
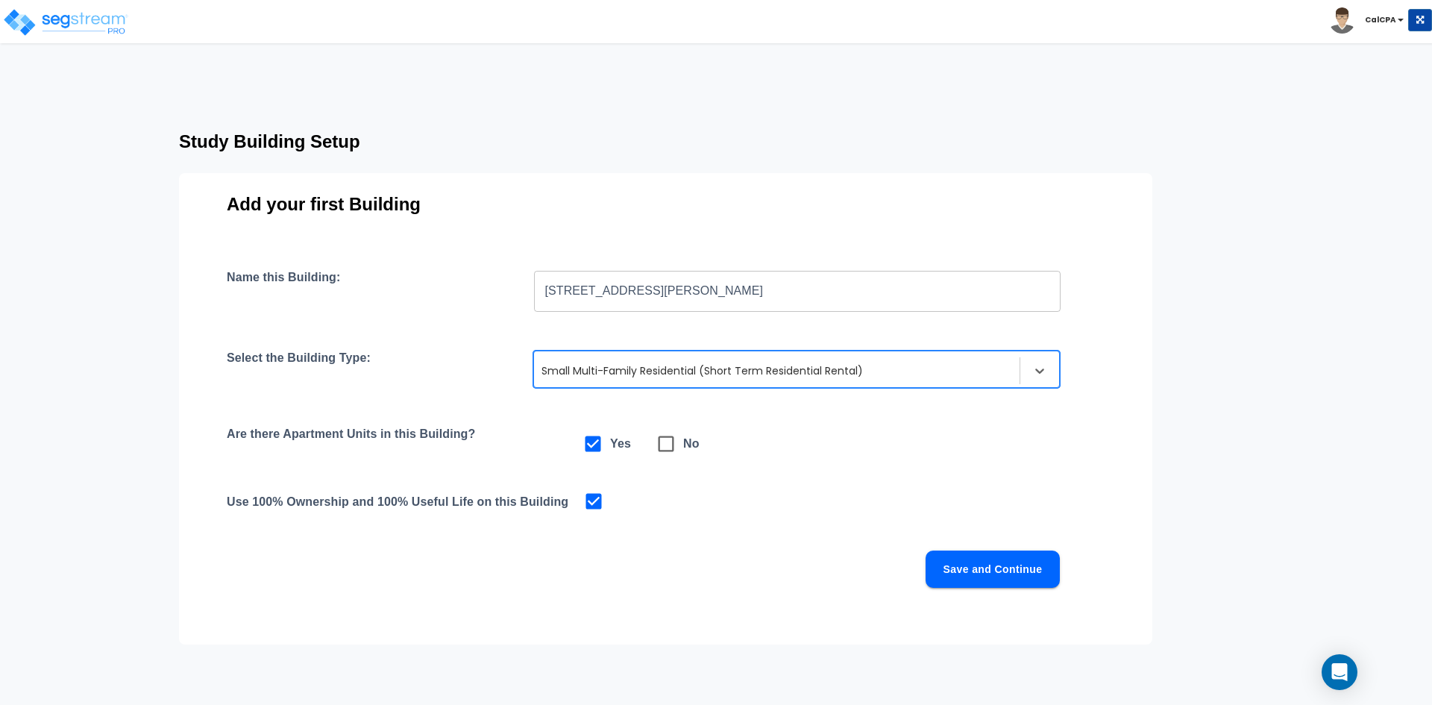
click at [667, 443] on icon at bounding box center [666, 443] width 21 height 21
checkbox input "false"
checkbox input "true"
click at [1022, 572] on button "Save and Continue" at bounding box center [992, 568] width 134 height 37
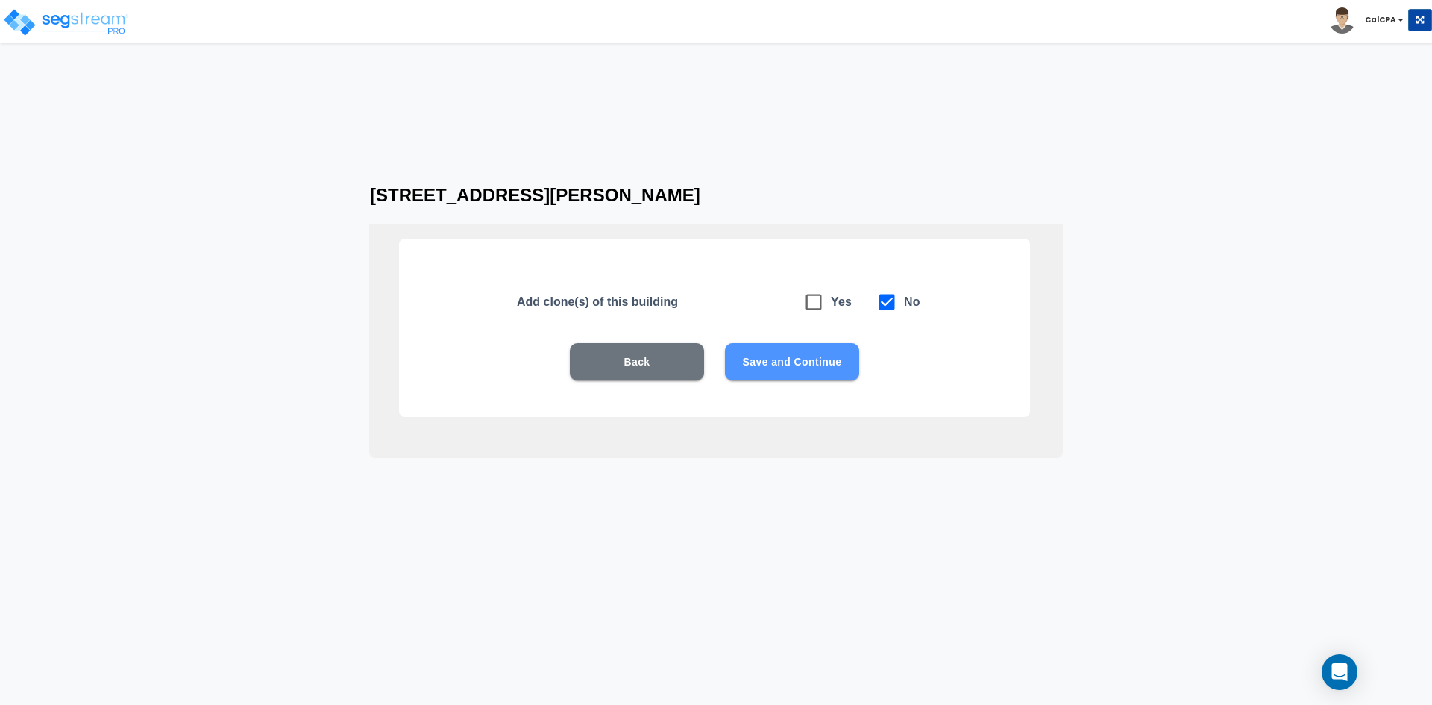
click at [818, 365] on button "Save and Continue" at bounding box center [792, 361] width 134 height 37
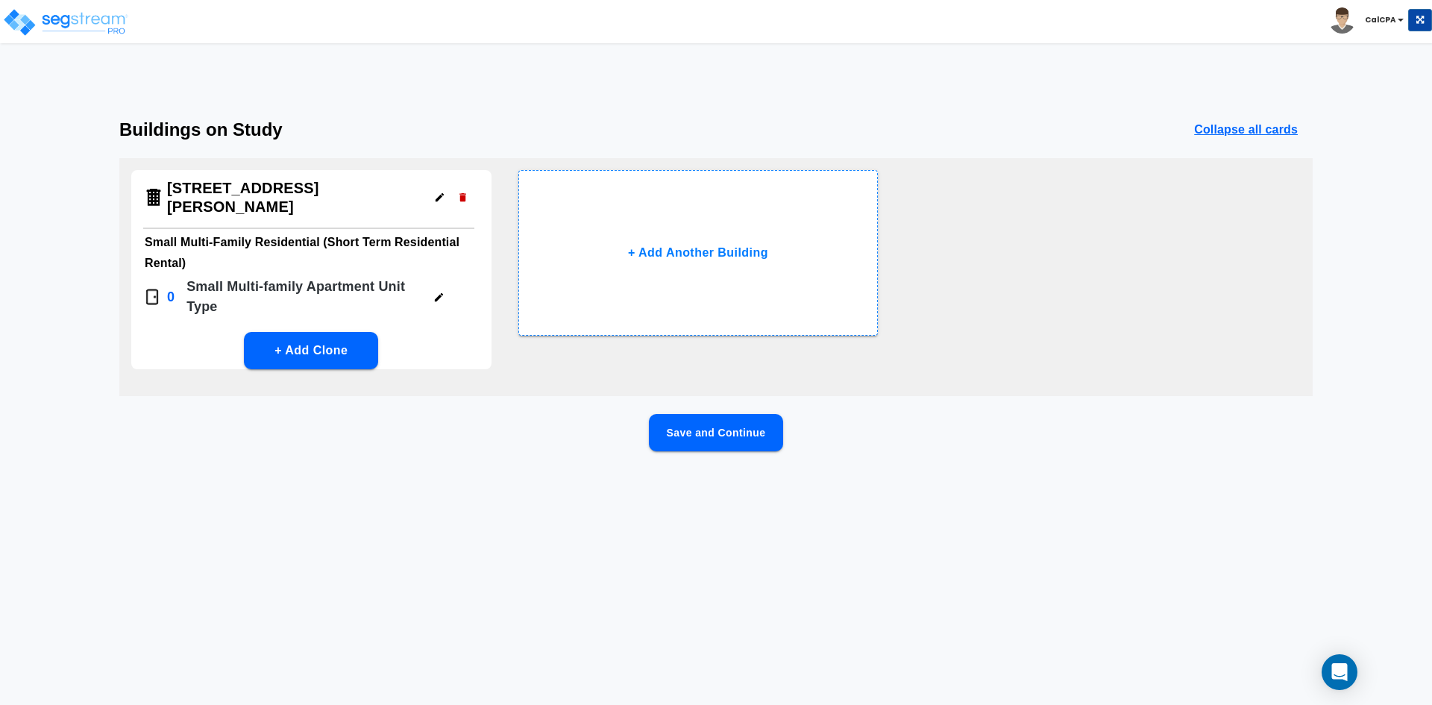
click at [723, 420] on button "Save and Continue" at bounding box center [716, 432] width 134 height 37
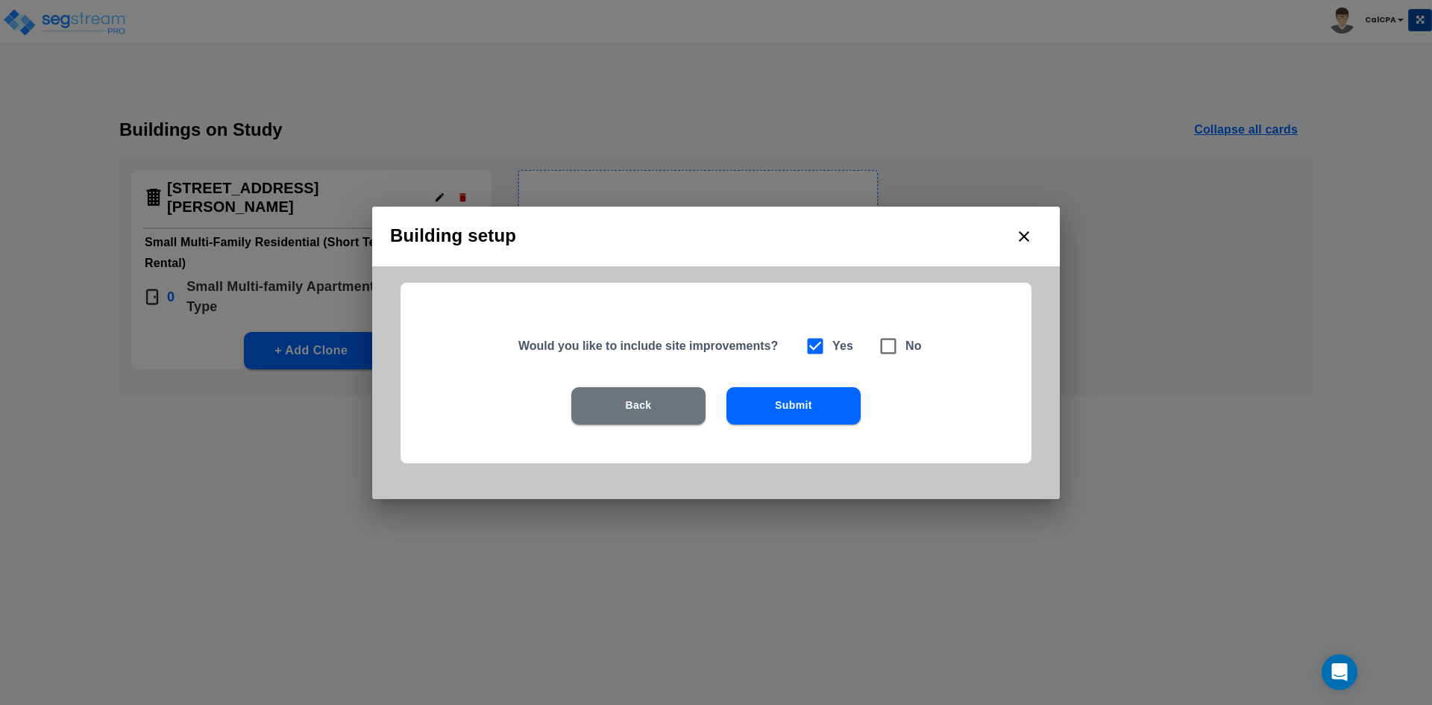
click at [797, 404] on button "Submit" at bounding box center [793, 405] width 134 height 37
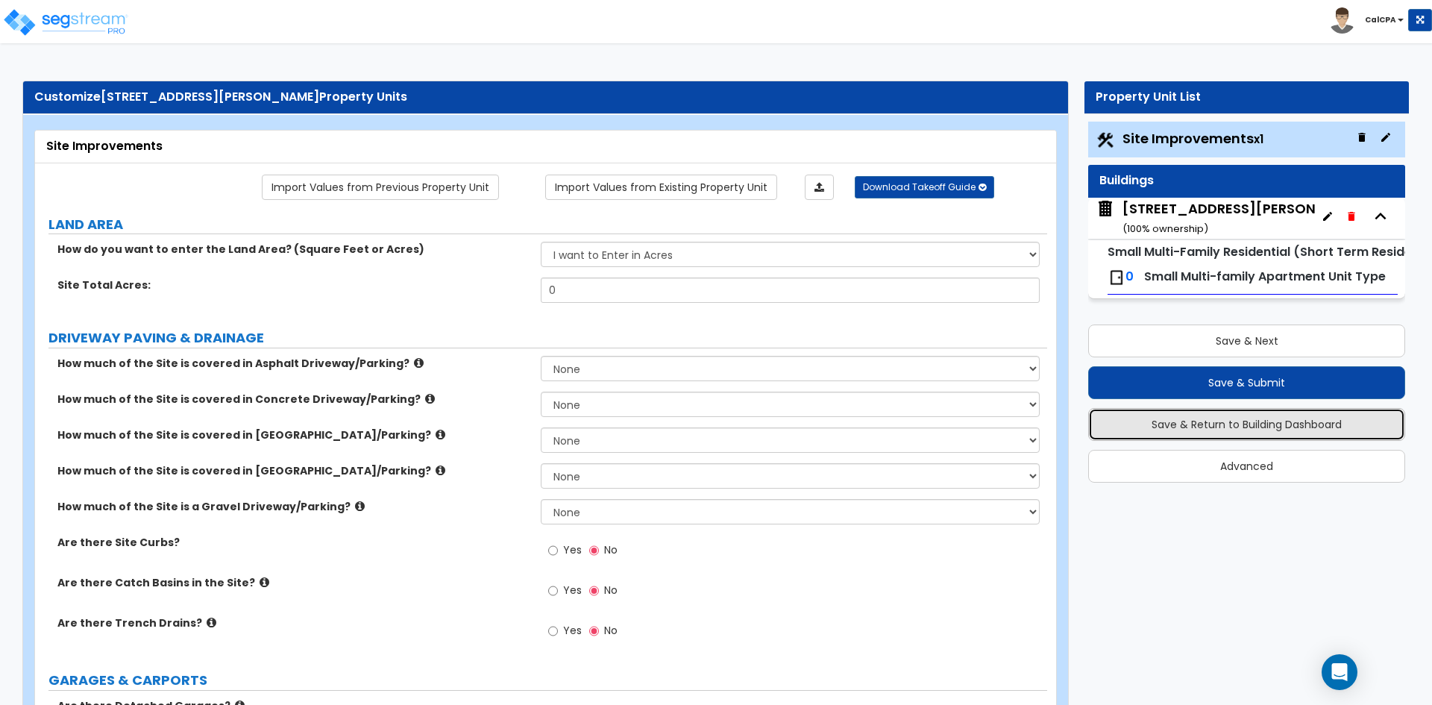
click at [1169, 420] on button "Save & Return to Building Dashboard" at bounding box center [1246, 424] width 317 height 33
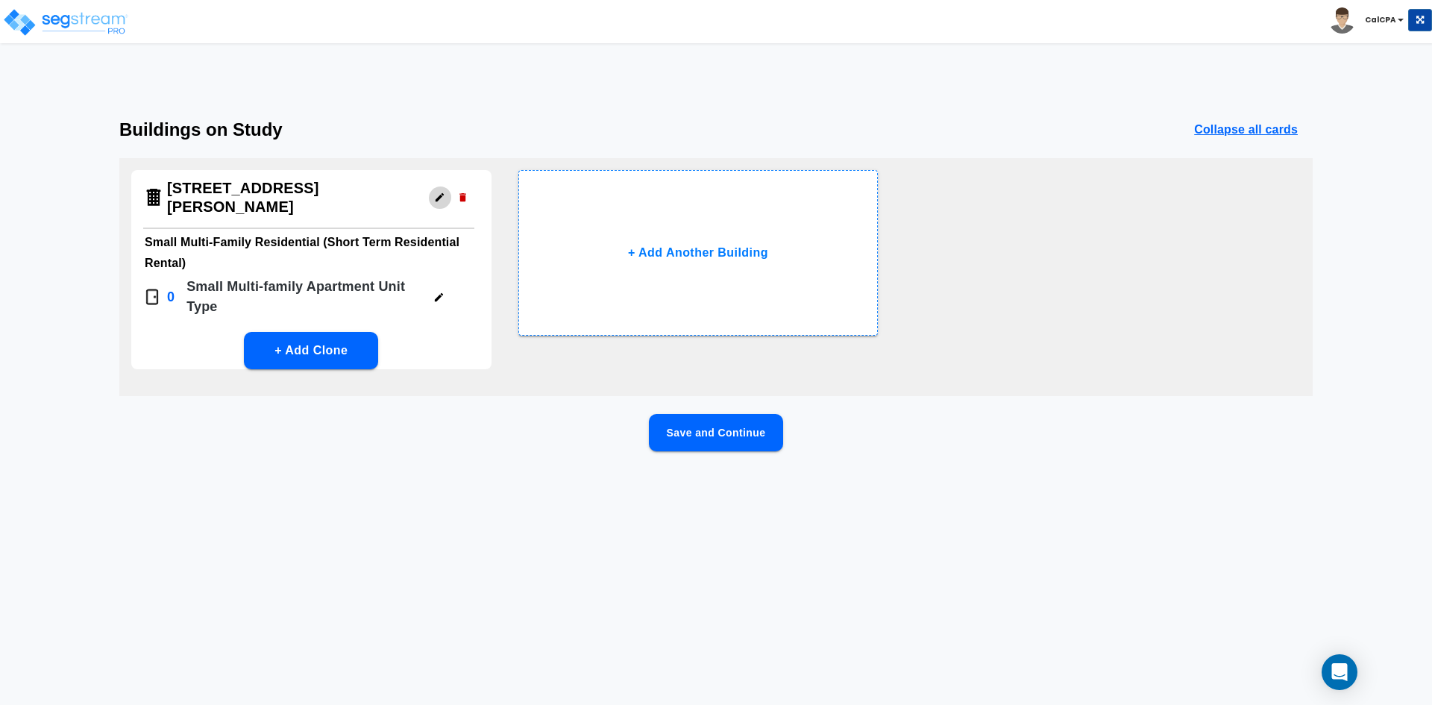
click at [439, 192] on icon "button" at bounding box center [439, 197] width 11 height 11
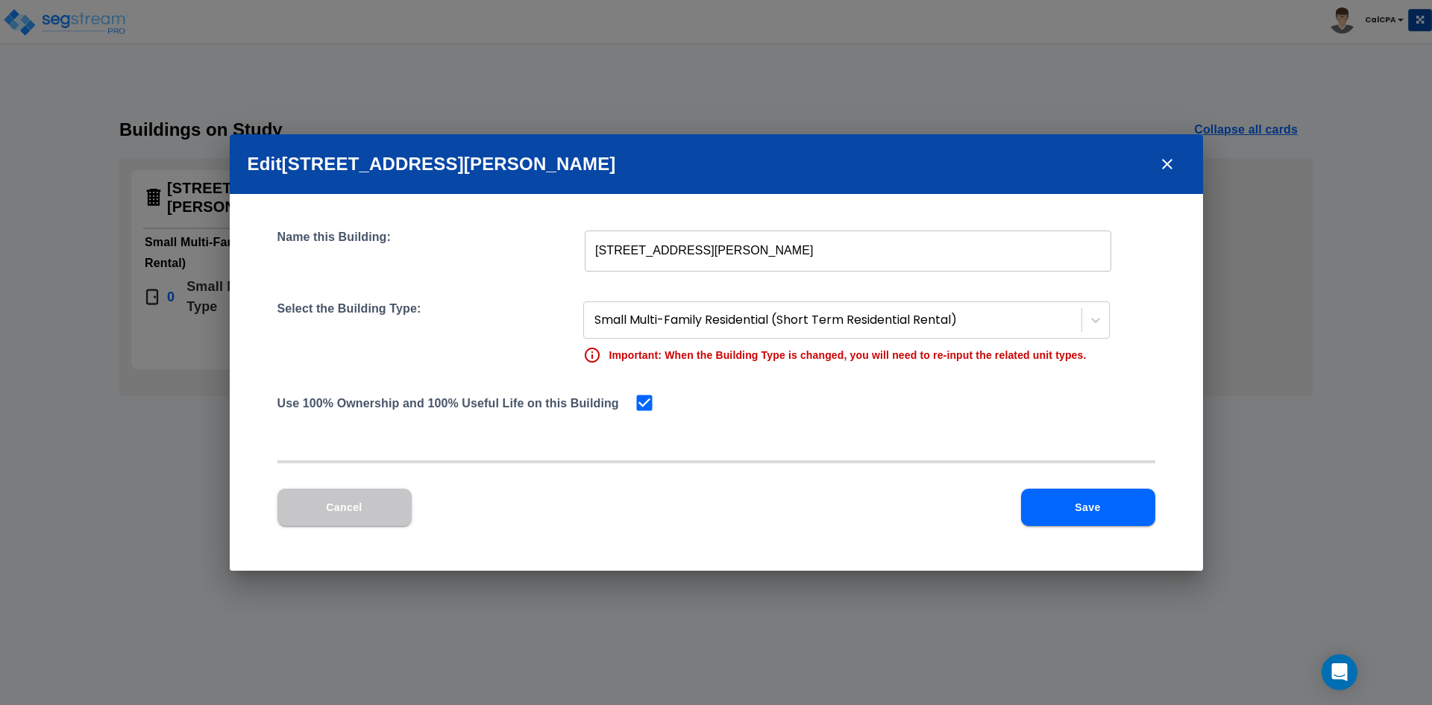
click at [1172, 165] on icon "close" at bounding box center [1167, 164] width 18 height 18
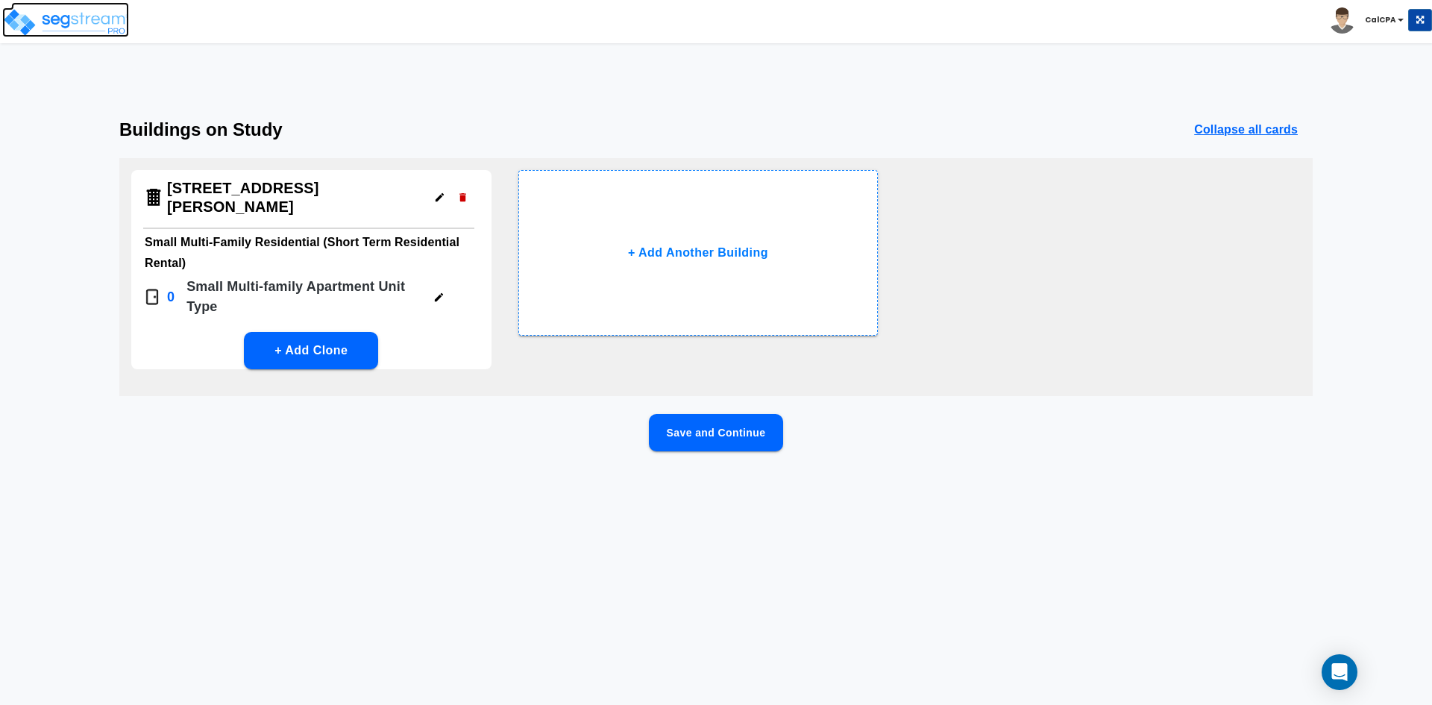
click at [82, 21] on img at bounding box center [65, 22] width 127 height 30
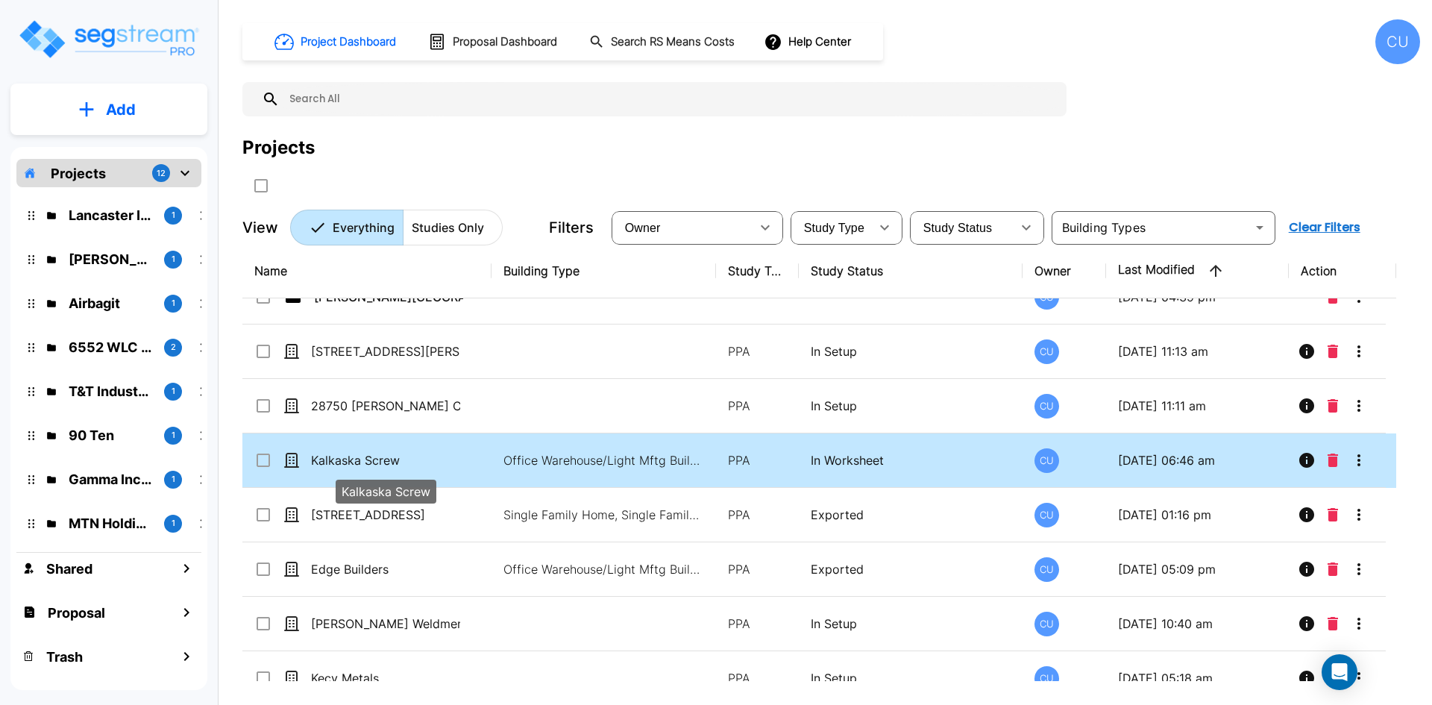
scroll to position [597, 0]
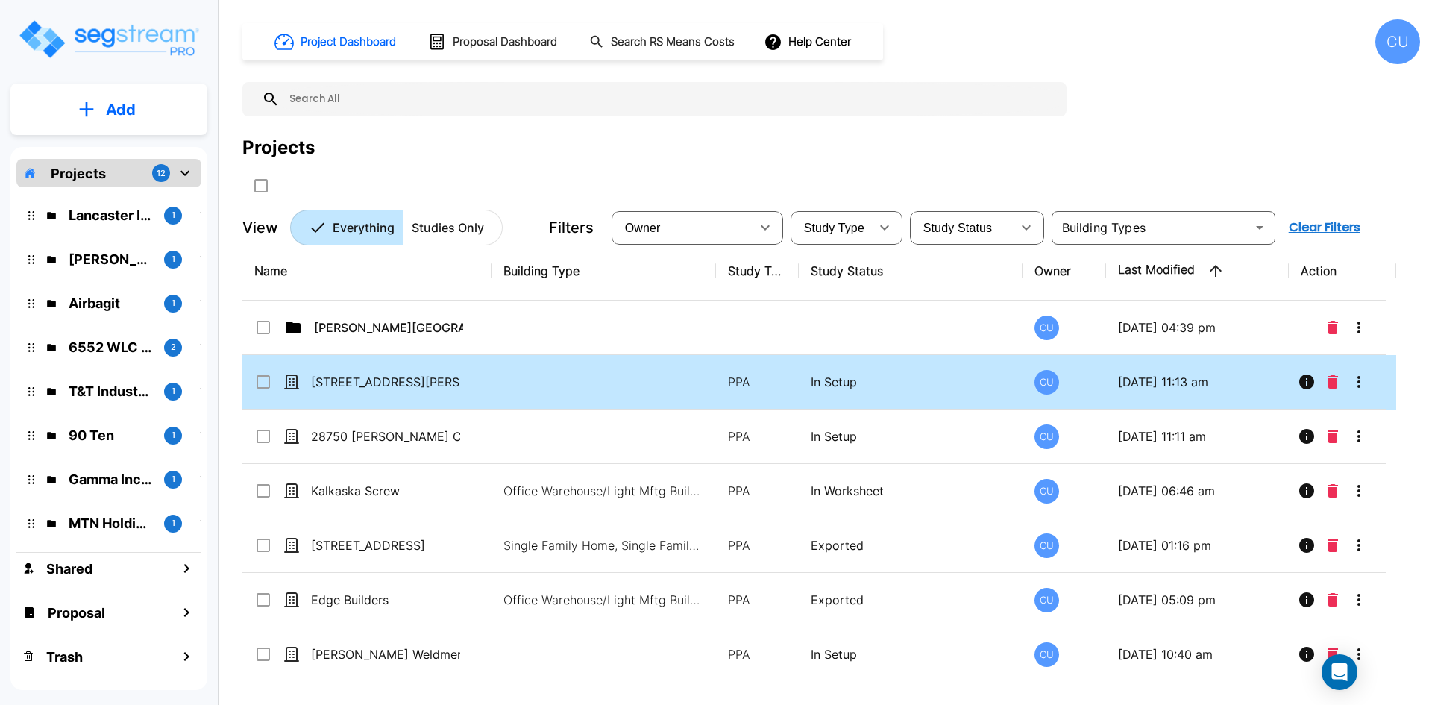
click at [292, 383] on icon at bounding box center [291, 381] width 15 height 15
checkbox input "false"
click at [292, 383] on icon at bounding box center [291, 381] width 15 height 15
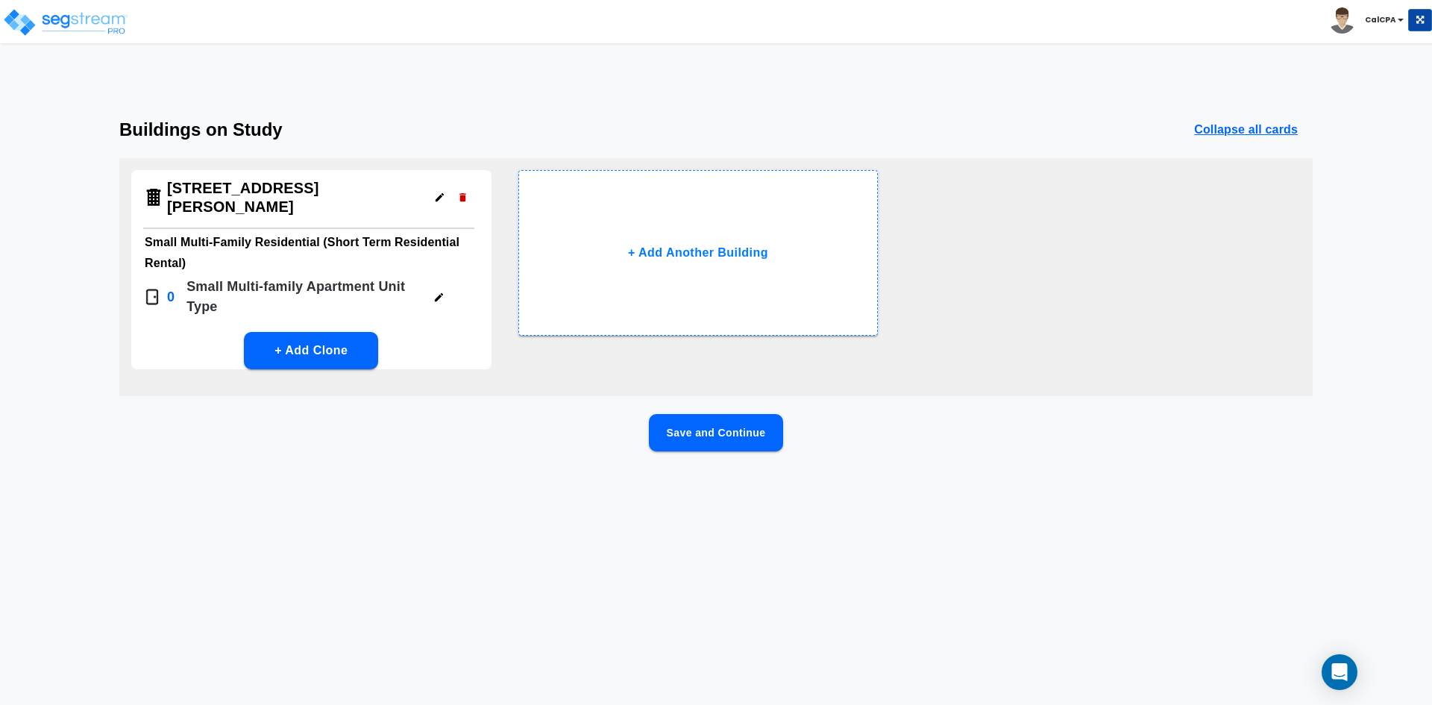
click at [434, 292] on icon "button" at bounding box center [438, 297] width 11 height 11
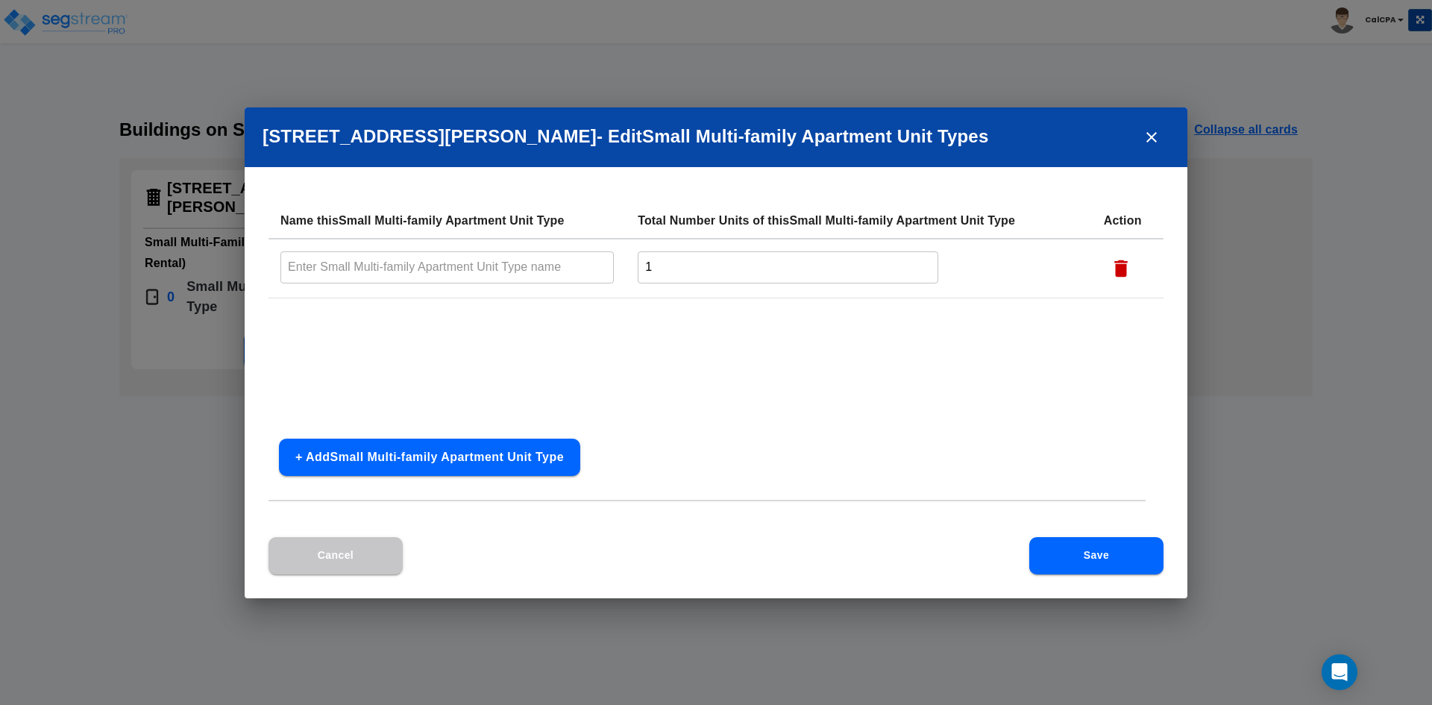
click at [1150, 135] on icon "close" at bounding box center [1151, 137] width 10 height 10
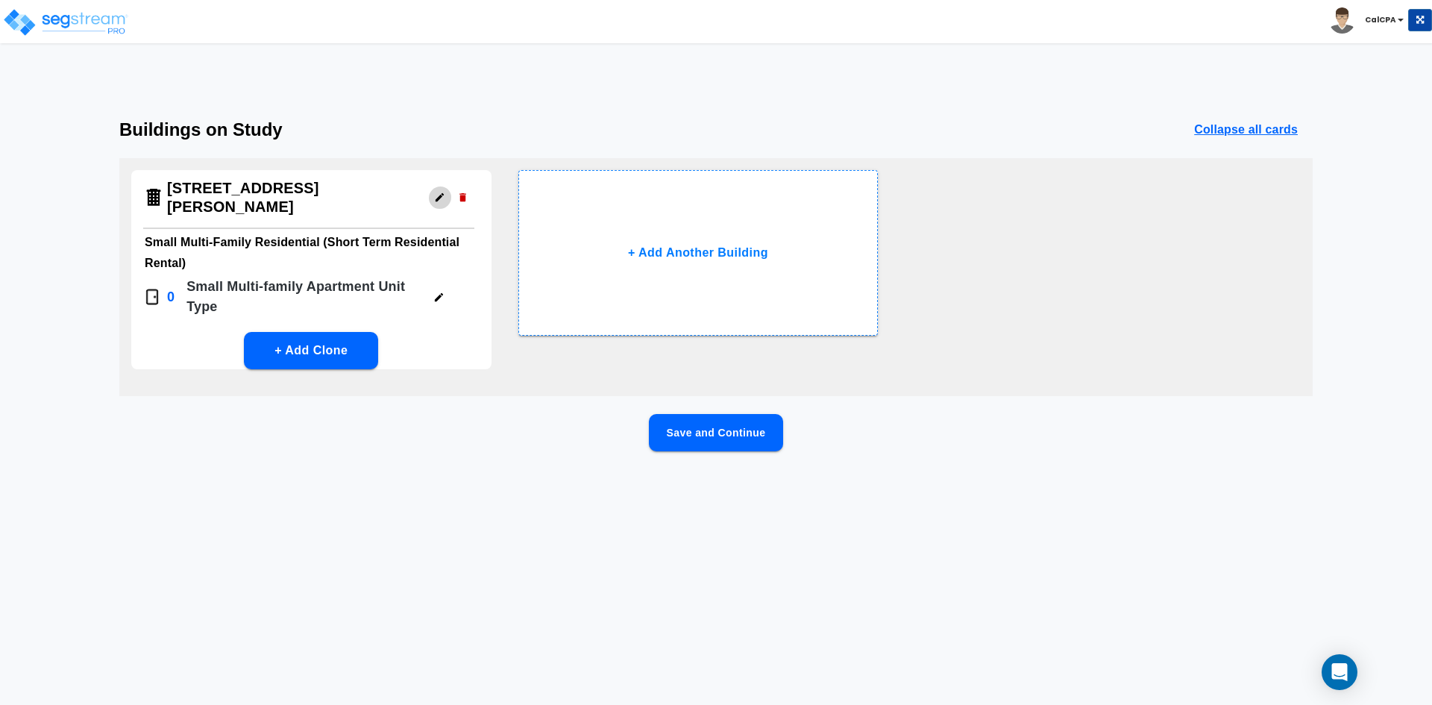
click at [435, 192] on icon "button" at bounding box center [439, 197] width 11 height 11
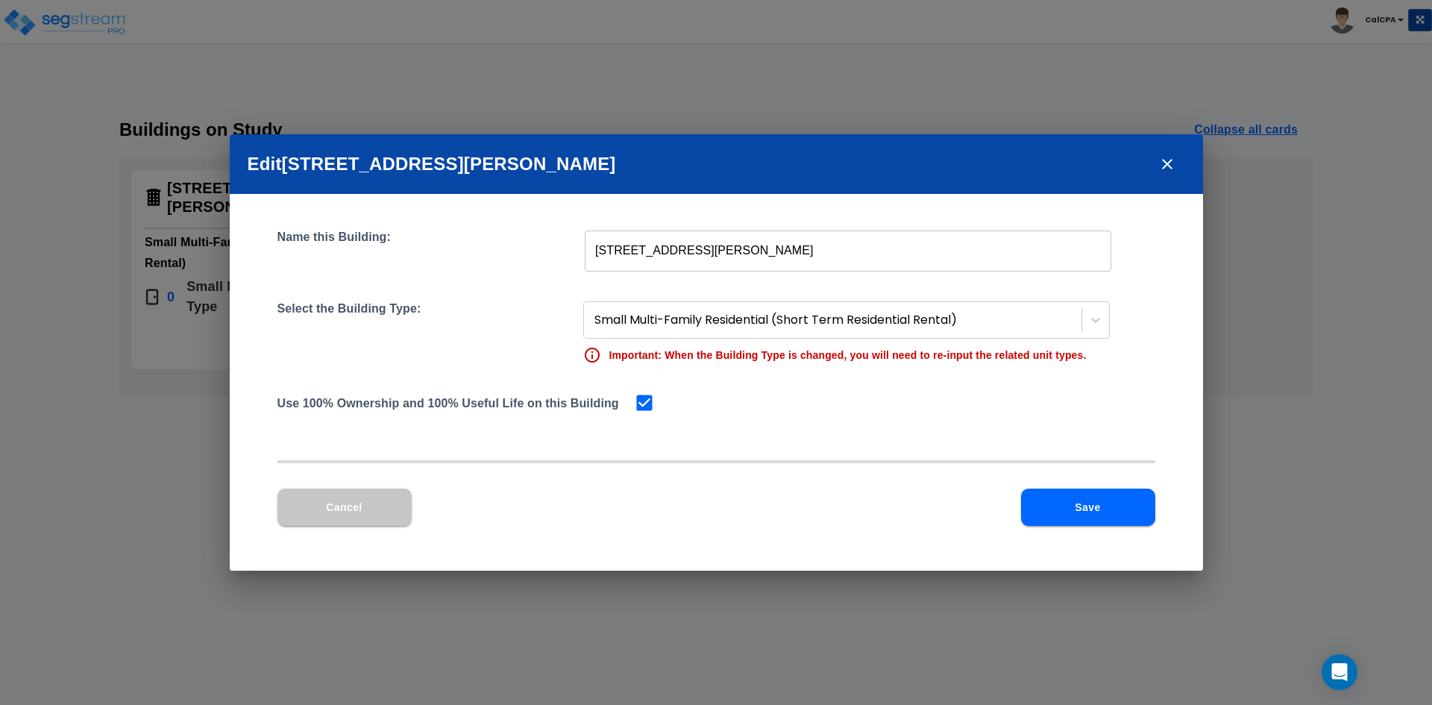
click at [344, 514] on button "Cancel" at bounding box center [344, 506] width 134 height 37
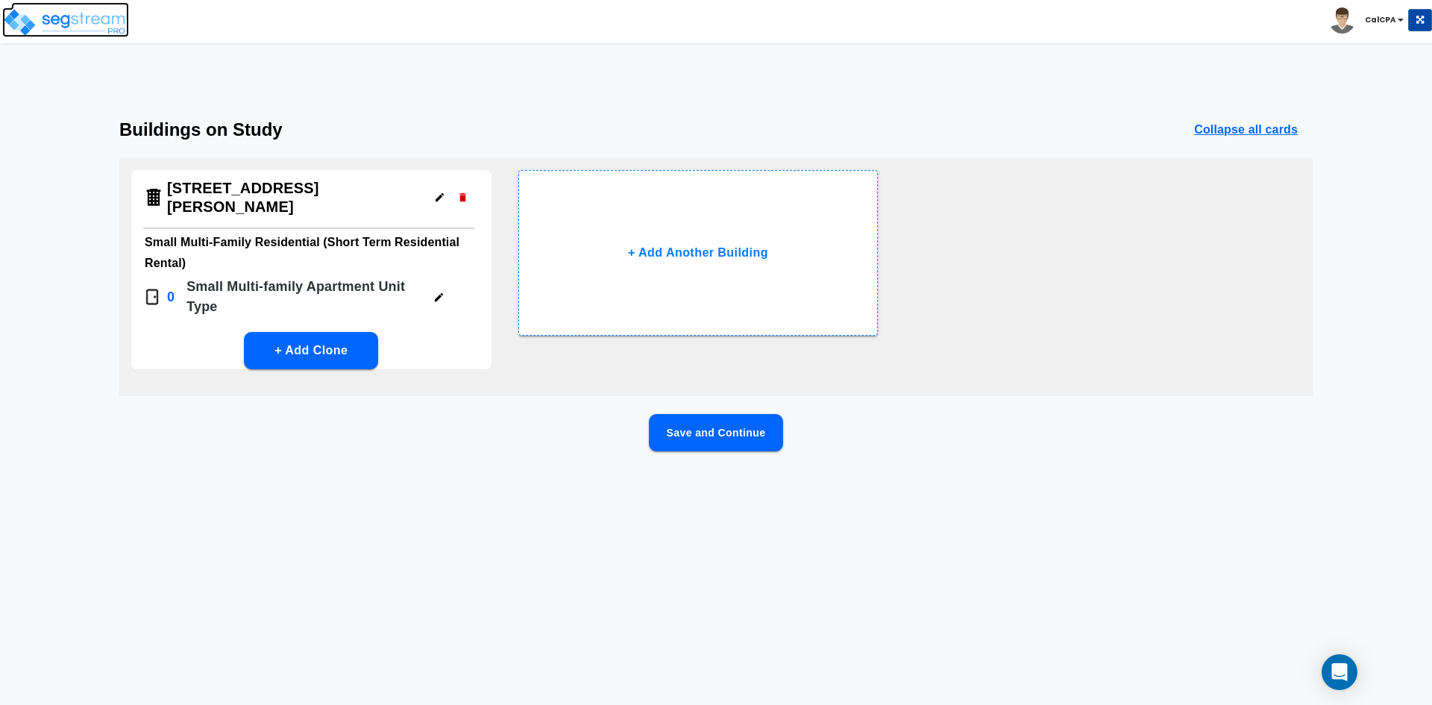
click at [94, 28] on img at bounding box center [65, 22] width 127 height 30
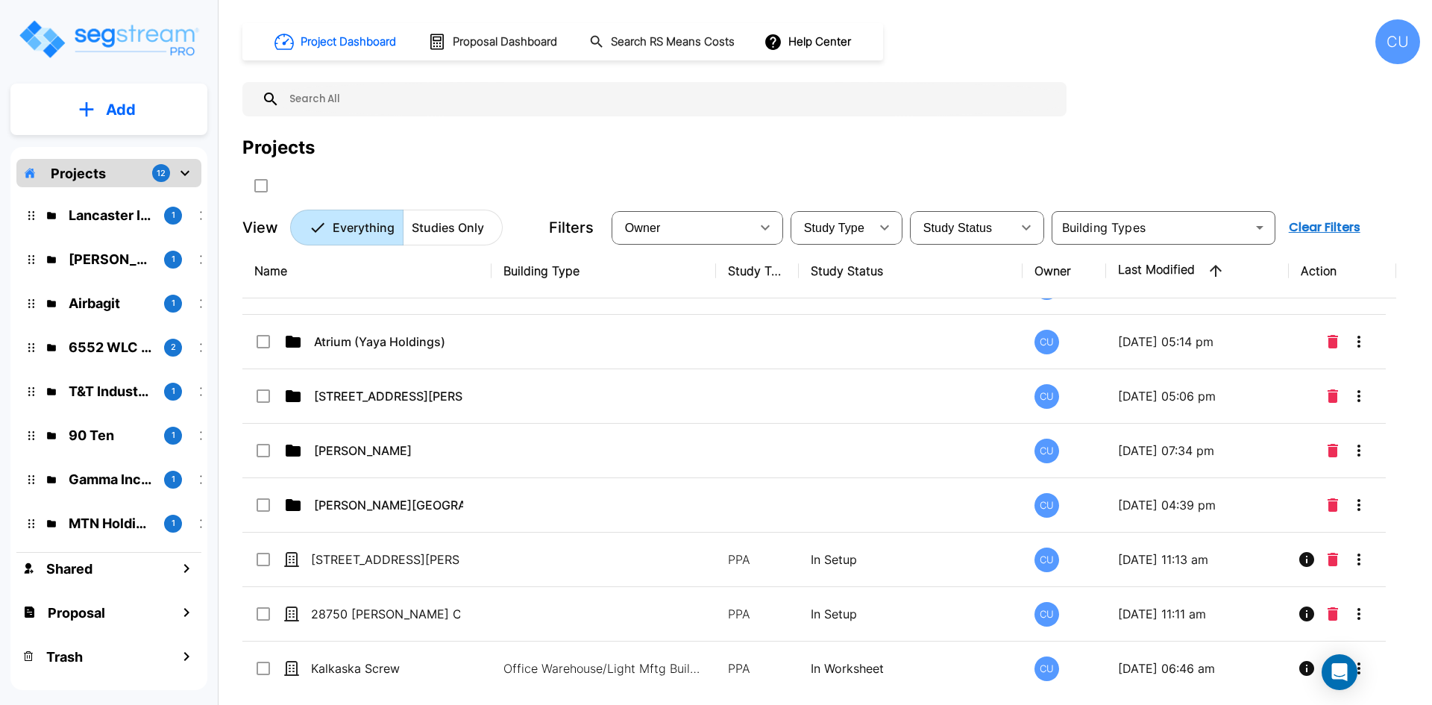
scroll to position [447, 0]
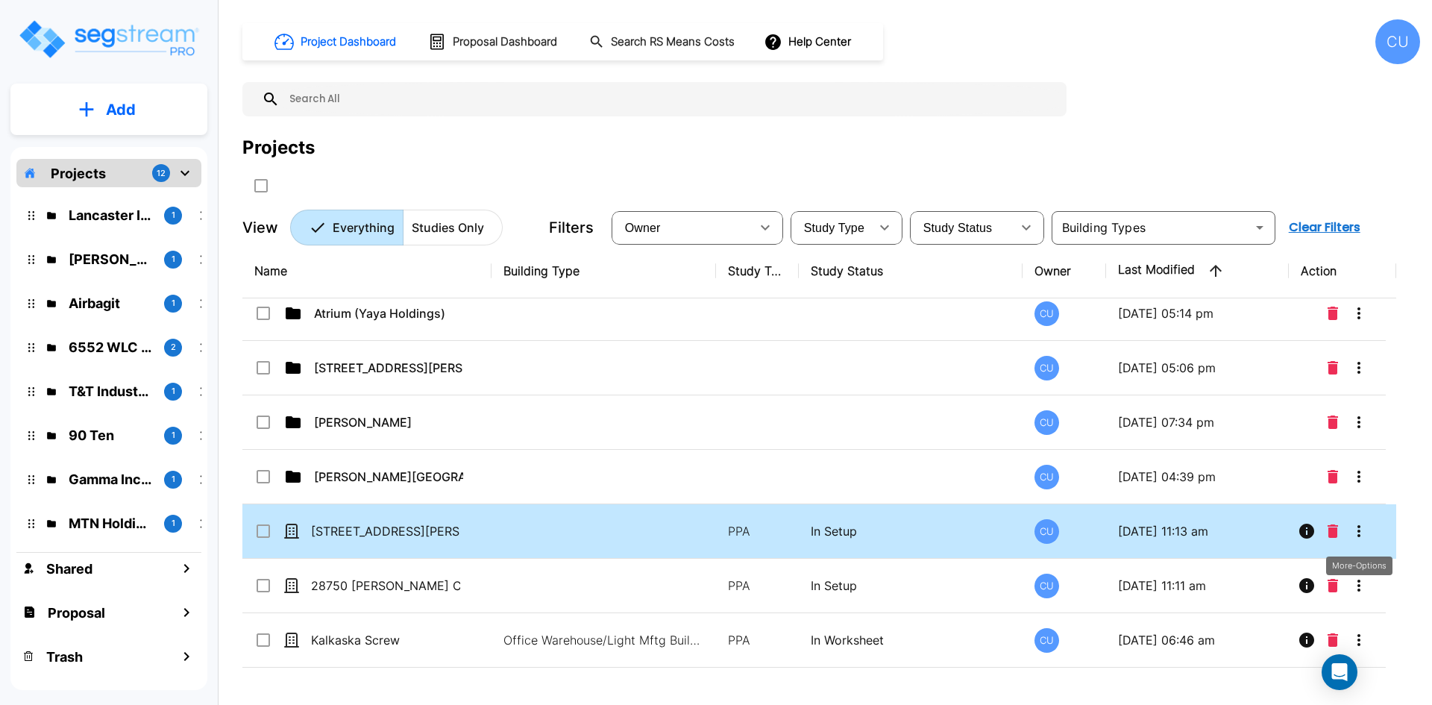
click at [1362, 535] on icon "More-Options" at bounding box center [1359, 531] width 18 height 18
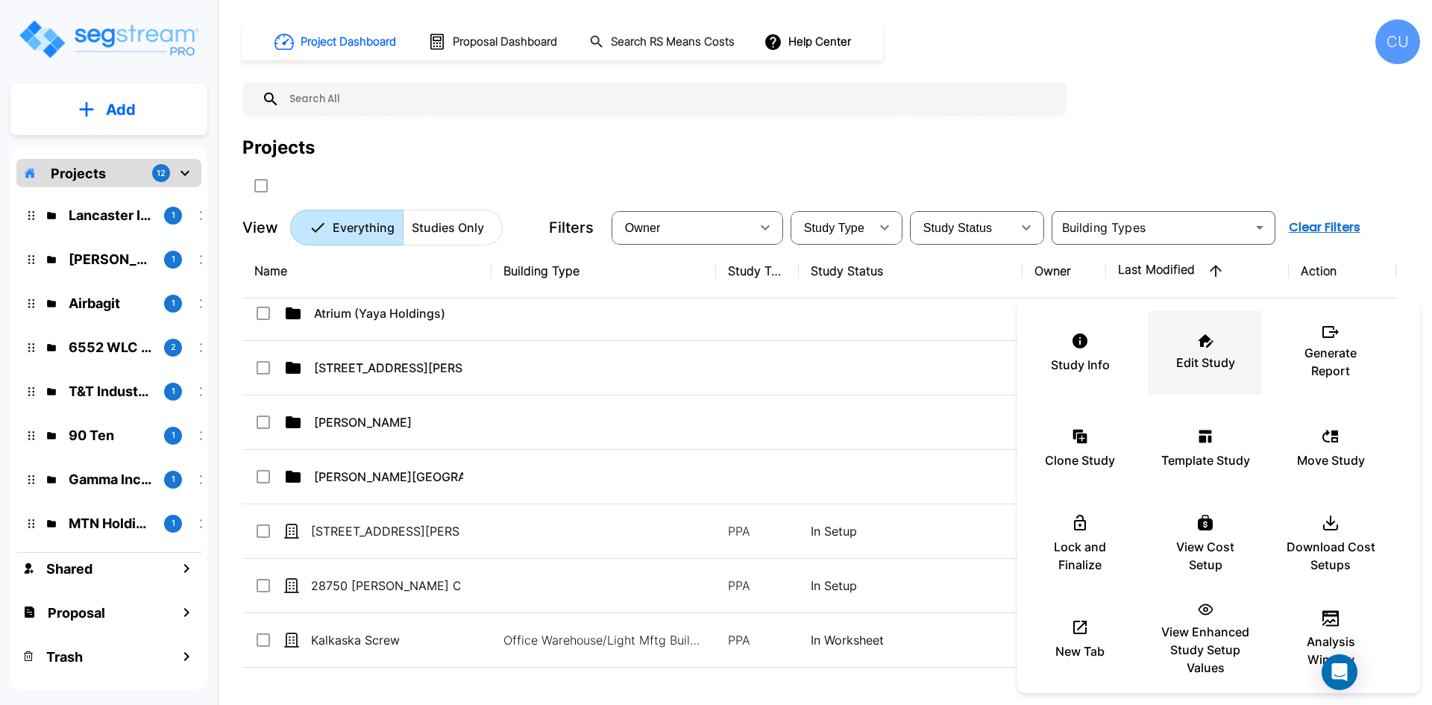
click at [1209, 356] on p "Edit Study" at bounding box center [1205, 362] width 59 height 18
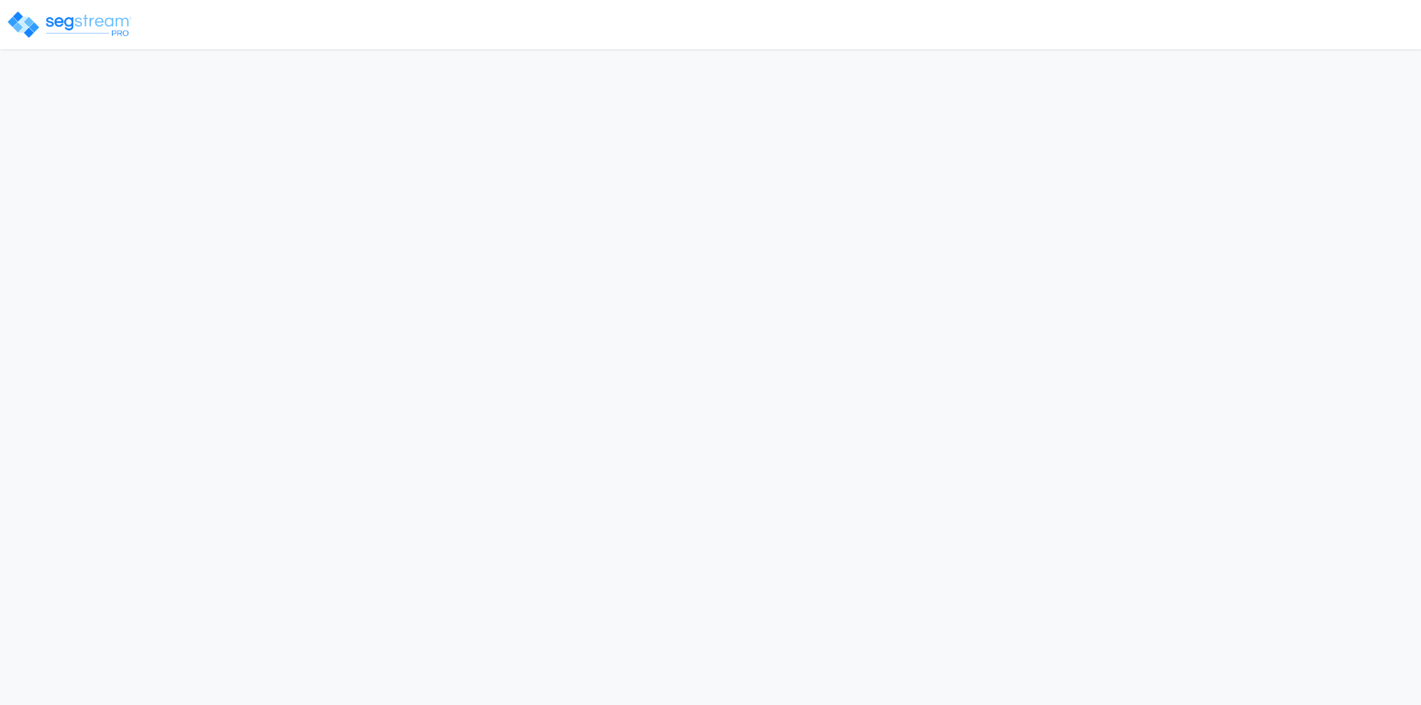
select select "CA"
select select "2024"
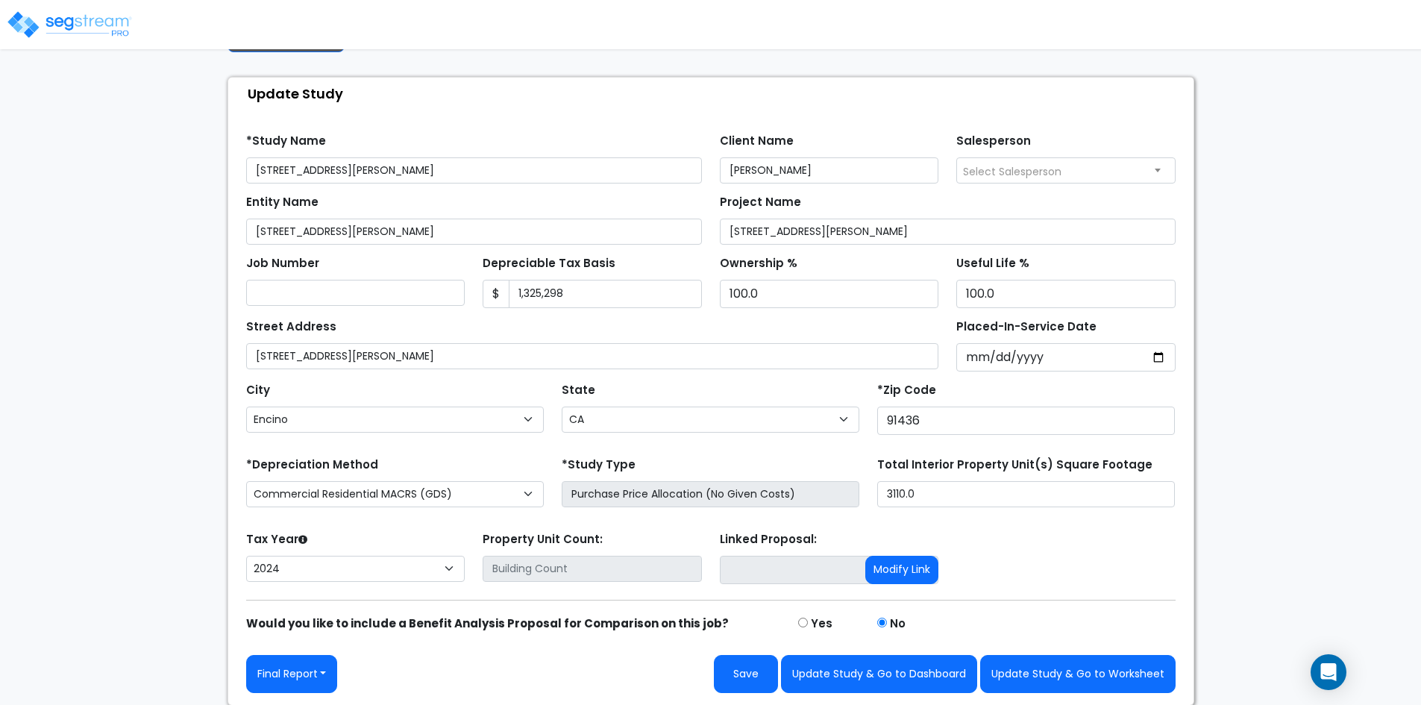
scroll to position [63, 0]
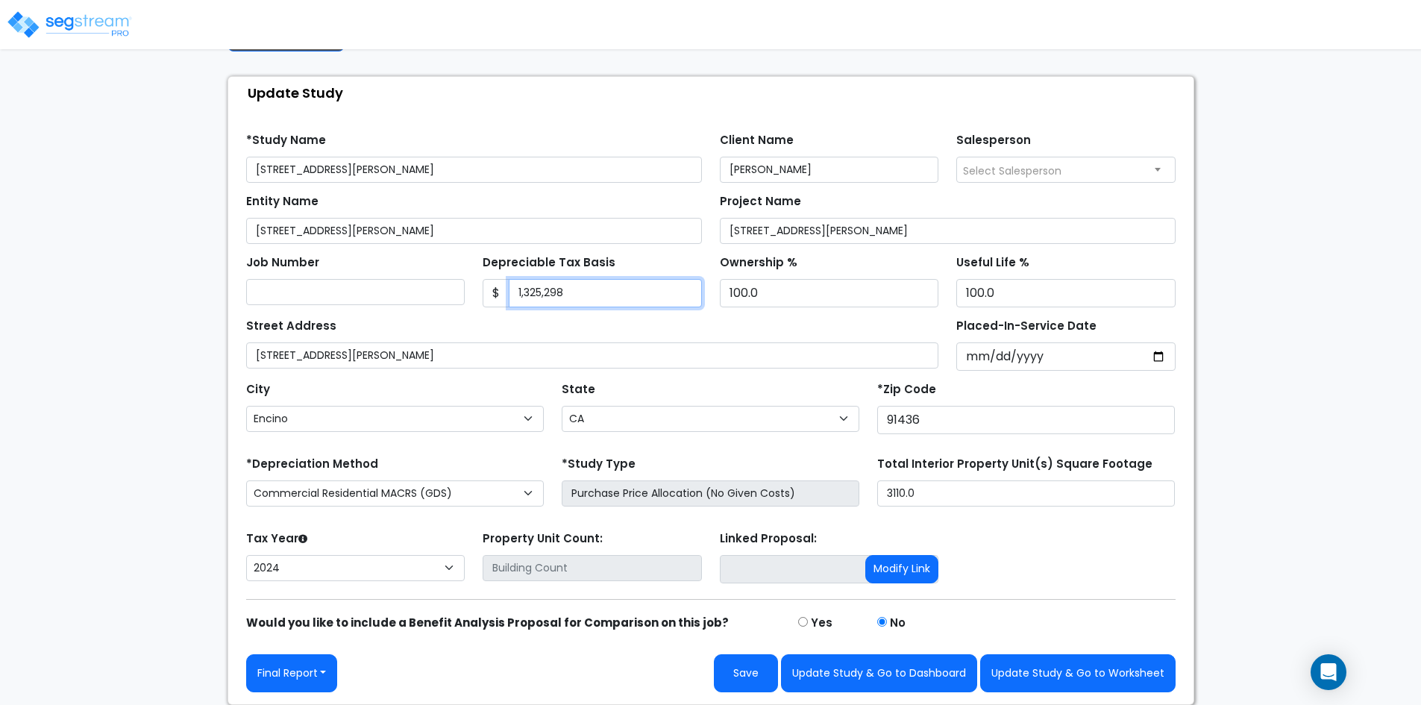
click at [590, 297] on input "1,325,298" at bounding box center [605, 293] width 193 height 28
drag, startPoint x: 588, startPoint y: 297, endPoint x: 485, endPoint y: 298, distance: 102.9
click at [485, 298] on div "$ 1,325,298" at bounding box center [592, 293] width 219 height 28
click at [42, 19] on img at bounding box center [69, 25] width 127 height 30
